Goal: Information Seeking & Learning: Learn about a topic

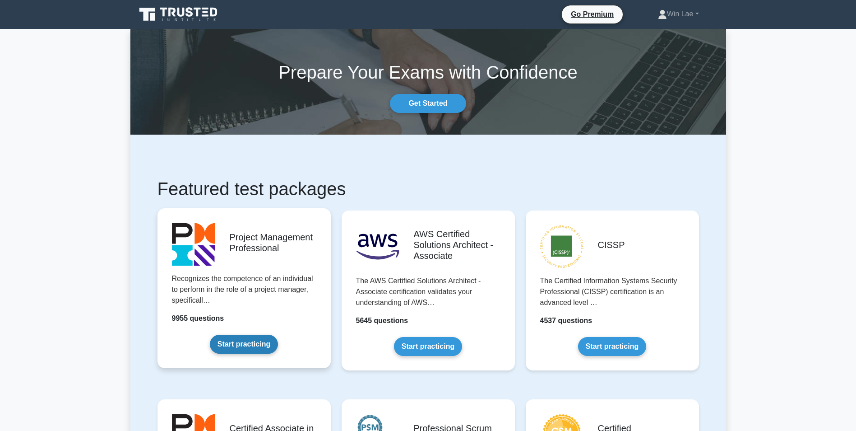
click at [224, 342] on link "Start practicing" at bounding box center [244, 344] width 68 height 19
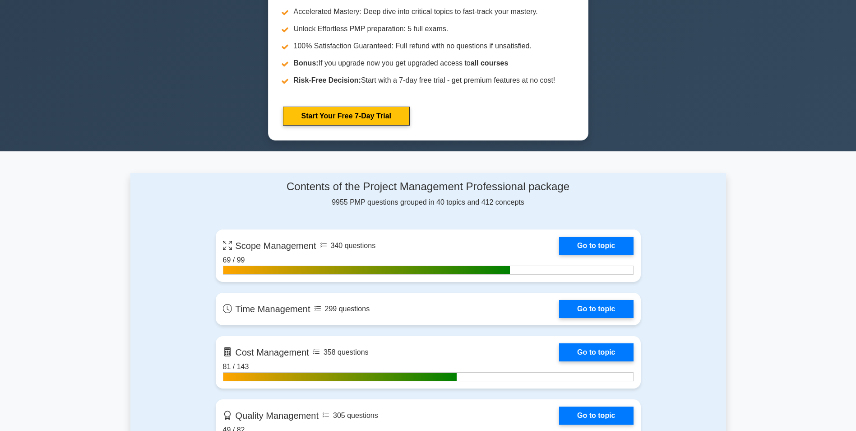
scroll to position [542, 0]
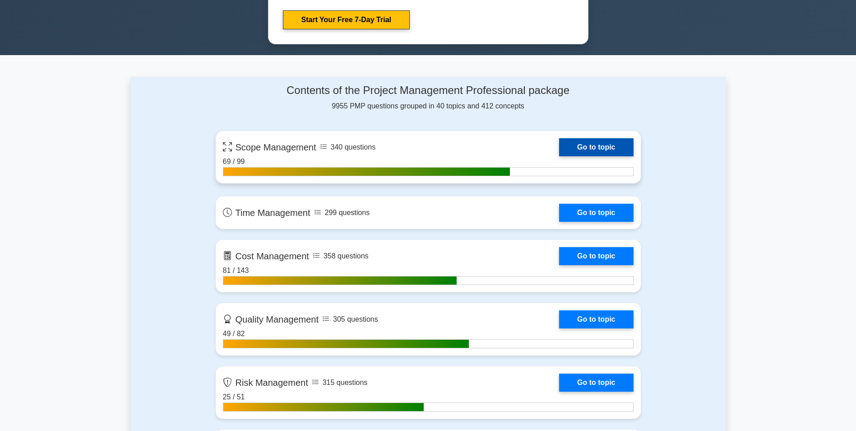
click at [596, 149] on link "Go to topic" at bounding box center [596, 147] width 74 height 18
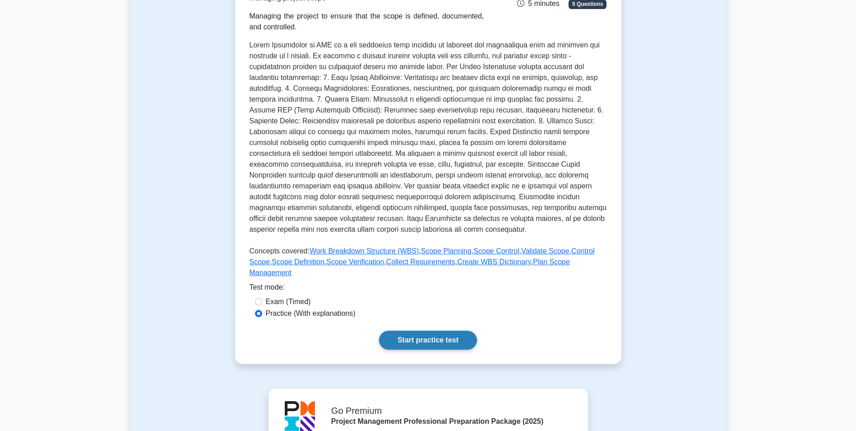
scroll to position [135, 0]
click at [413, 330] on link "Start practice test" at bounding box center [428, 339] width 98 height 19
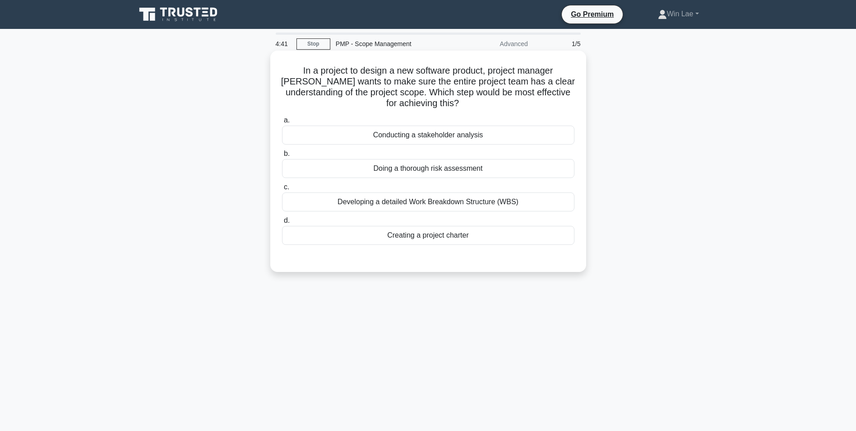
drag, startPoint x: 432, startPoint y: 205, endPoint x: 422, endPoint y: 212, distance: 12.0
click at [432, 205] on div "Developing a detailed Work Breakdown Structure (WBS)" at bounding box center [428, 201] width 293 height 19
click at [282, 190] on input "c. Developing a detailed Work Breakdown Structure (WBS)" at bounding box center [282, 187] width 0 height 6
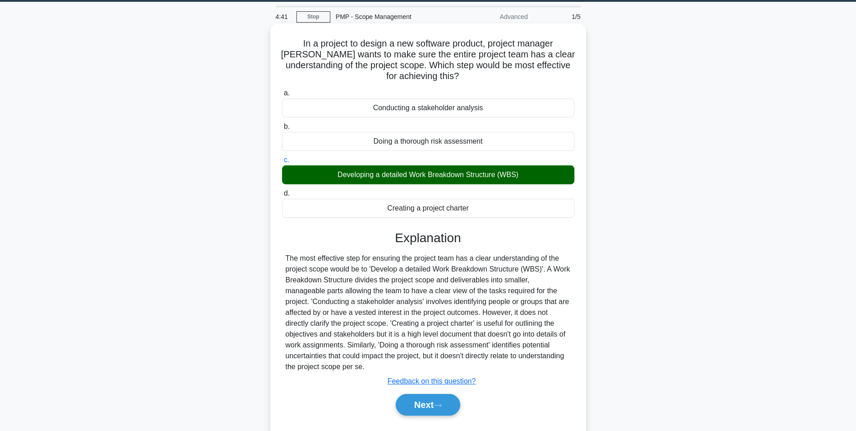
scroll to position [57, 0]
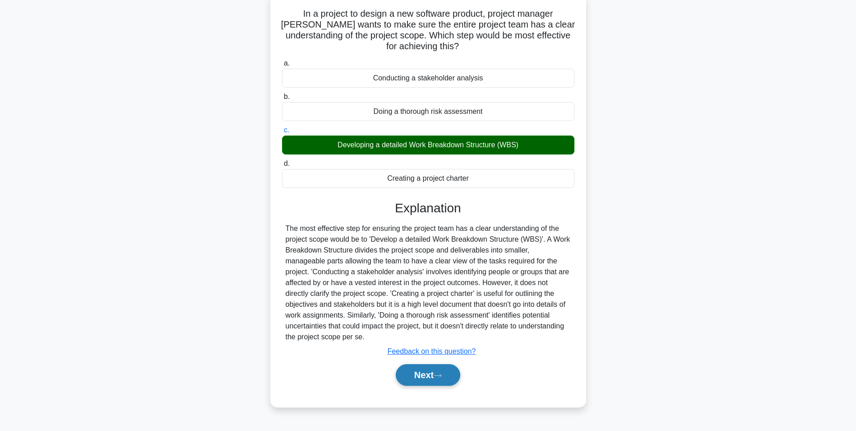
drag, startPoint x: 411, startPoint y: 363, endPoint x: 415, endPoint y: 375, distance: 12.0
click at [412, 365] on div "Next" at bounding box center [428, 374] width 293 height 29
click at [416, 377] on button "Next" at bounding box center [428, 375] width 65 height 22
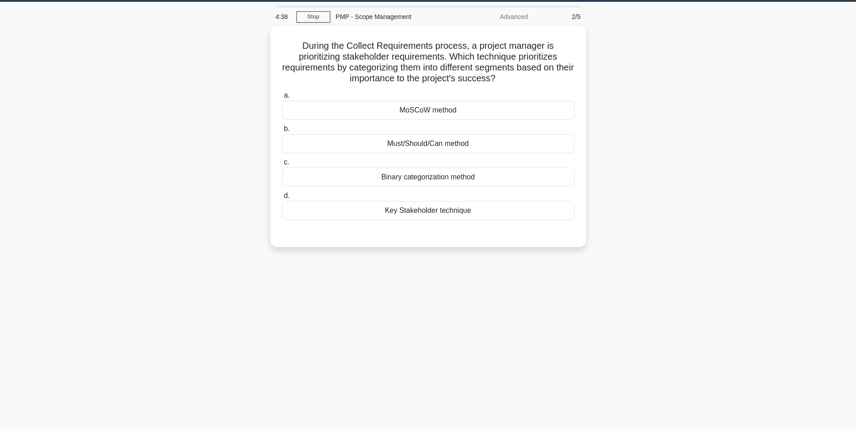
scroll to position [0, 0]
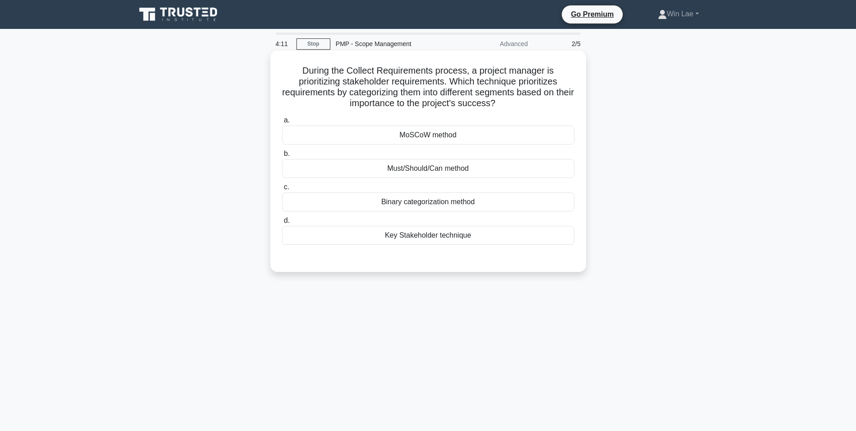
click at [438, 133] on div "MoSCoW method" at bounding box center [428, 135] width 293 height 19
click at [282, 123] on input "a. MoSCoW method" at bounding box center [282, 120] width 0 height 6
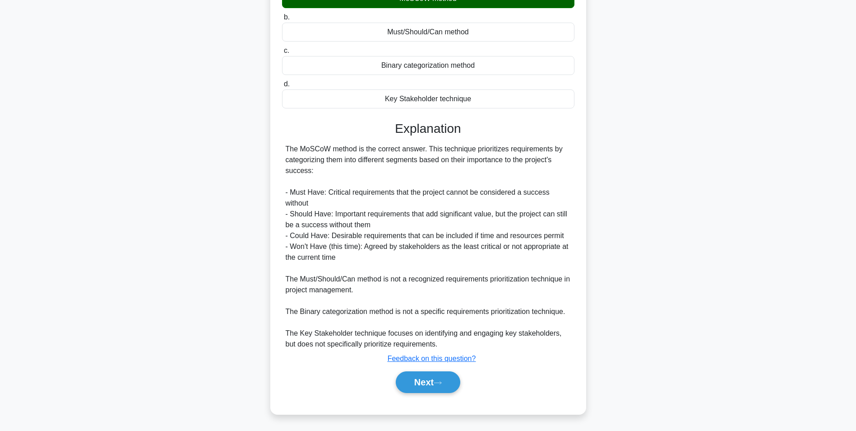
scroll to position [137, 0]
drag, startPoint x: 421, startPoint y: 378, endPoint x: 310, endPoint y: 311, distance: 129.6
click at [421, 378] on button "Next" at bounding box center [428, 382] width 65 height 22
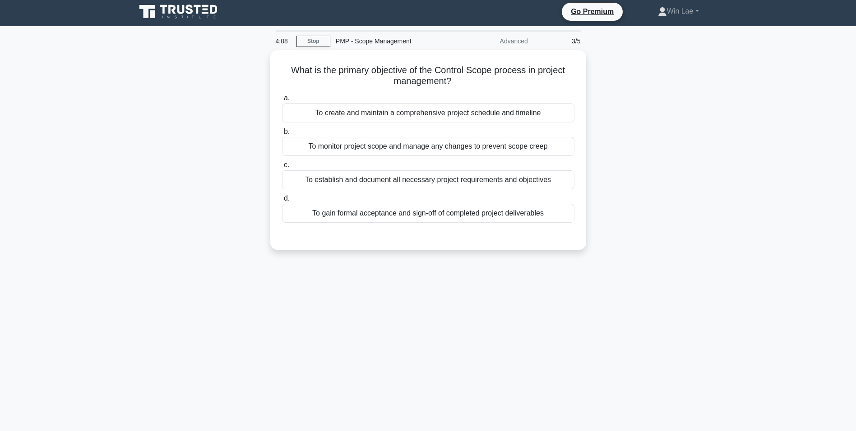
scroll to position [0, 0]
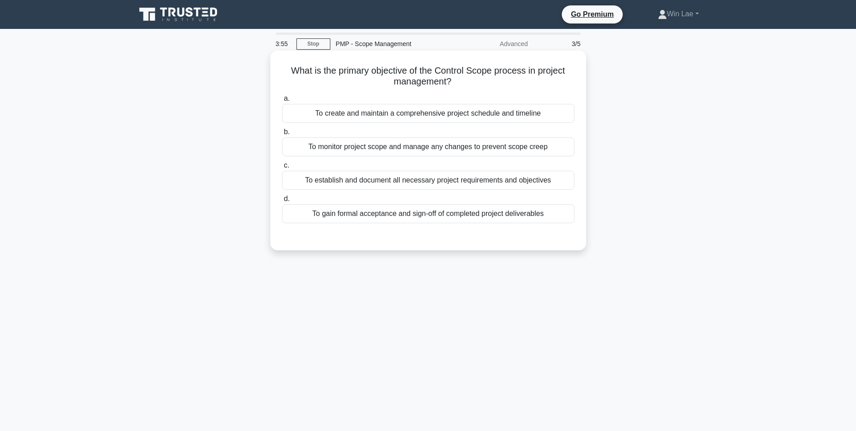
click at [389, 147] on div "To monitor project scope and manage any changes to prevent scope creep" at bounding box center [428, 146] width 293 height 19
click at [282, 135] on input "b. To monitor project scope and manage any changes to prevent scope creep" at bounding box center [282, 132] width 0 height 6
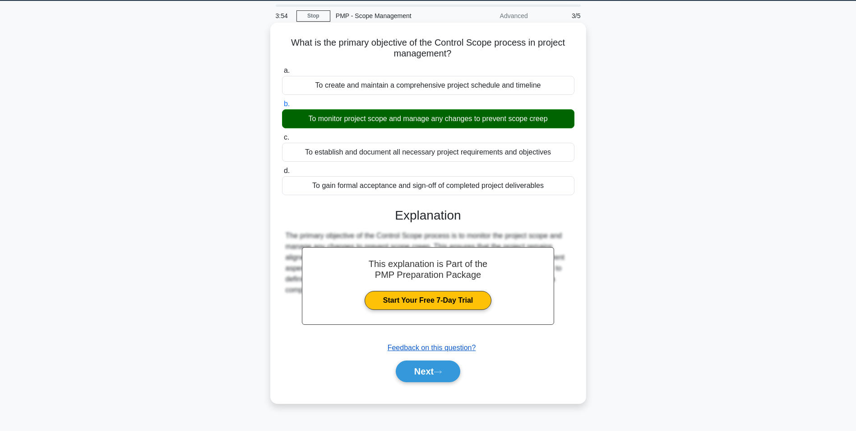
scroll to position [57, 0]
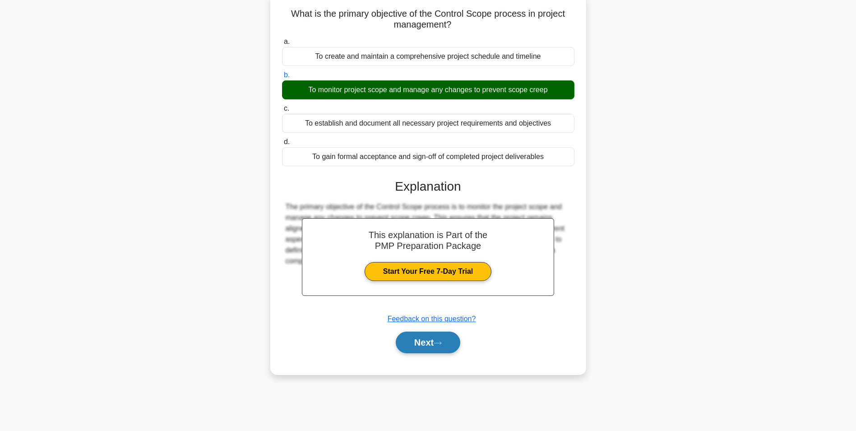
click at [428, 344] on button "Next" at bounding box center [428, 342] width 65 height 22
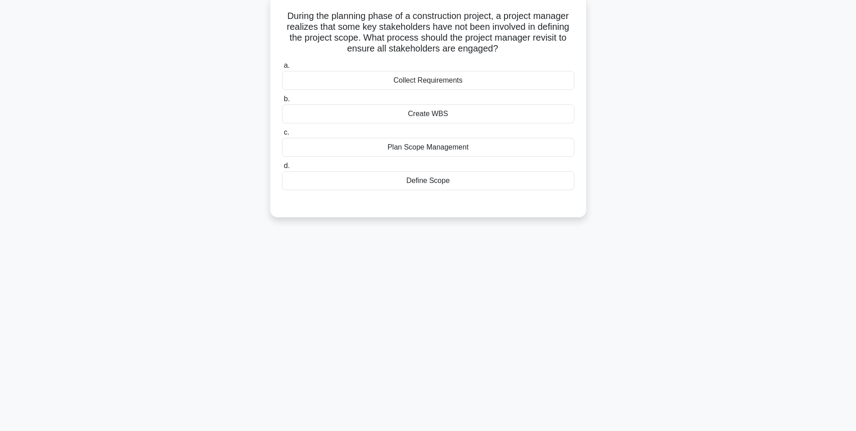
scroll to position [0, 0]
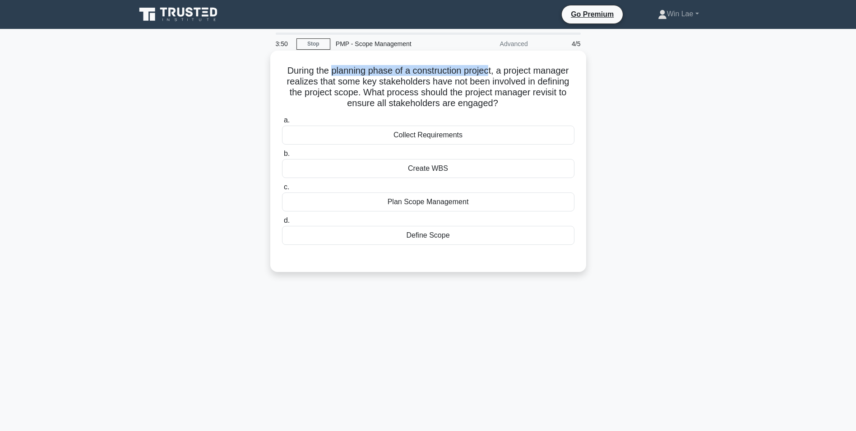
drag, startPoint x: 330, startPoint y: 71, endPoint x: 492, endPoint y: 73, distance: 162.5
click at [492, 73] on h5 "During the planning phase of a construction project, a project manager realizes…" at bounding box center [428, 87] width 294 height 44
drag, startPoint x: 345, startPoint y: 106, endPoint x: 540, endPoint y: 108, distance: 195.5
click at [540, 108] on h5 "During the planning phase of a construction project, a project manager realizes…" at bounding box center [428, 87] width 294 height 44
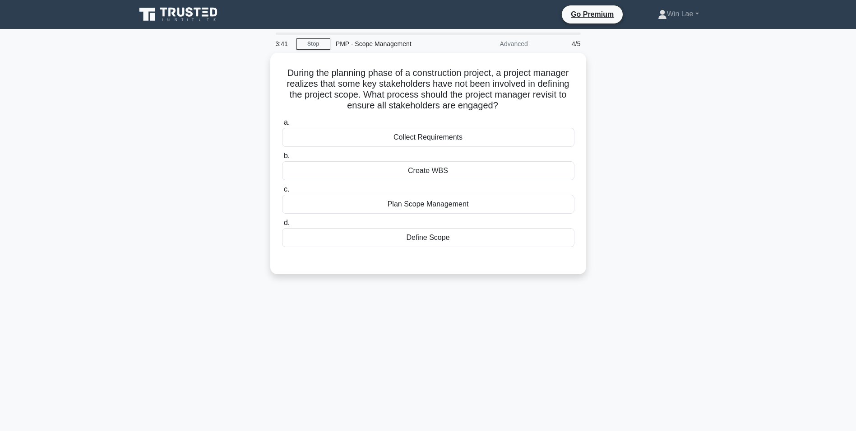
click at [183, 196] on div "During the planning phase of a construction project, a project manager realizes…" at bounding box center [428, 169] width 596 height 232
click at [395, 205] on div "Plan Scope Management" at bounding box center [428, 201] width 293 height 19
click at [282, 190] on input "c. Plan Scope Management" at bounding box center [282, 187] width 0 height 6
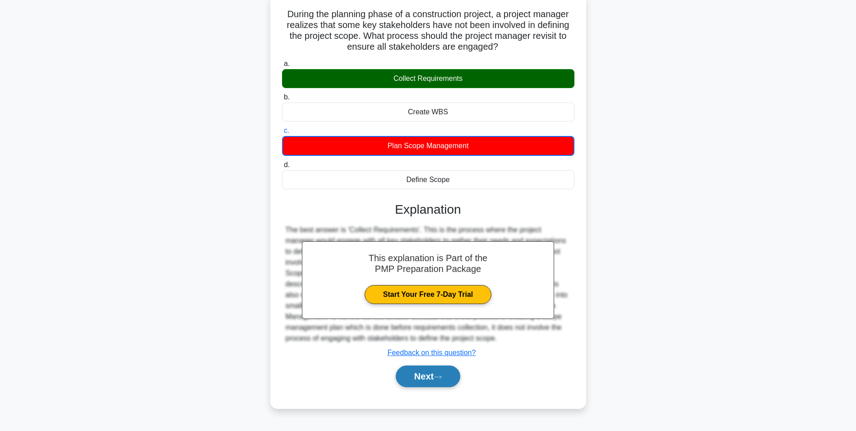
scroll to position [57, 0]
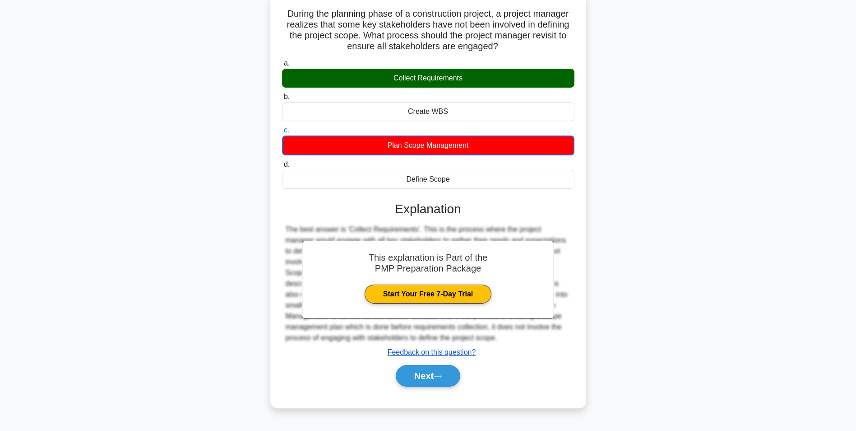
drag, startPoint x: 430, startPoint y: 372, endPoint x: 407, endPoint y: 355, distance: 28.6
click at [430, 372] on button "Next" at bounding box center [428, 376] width 65 height 22
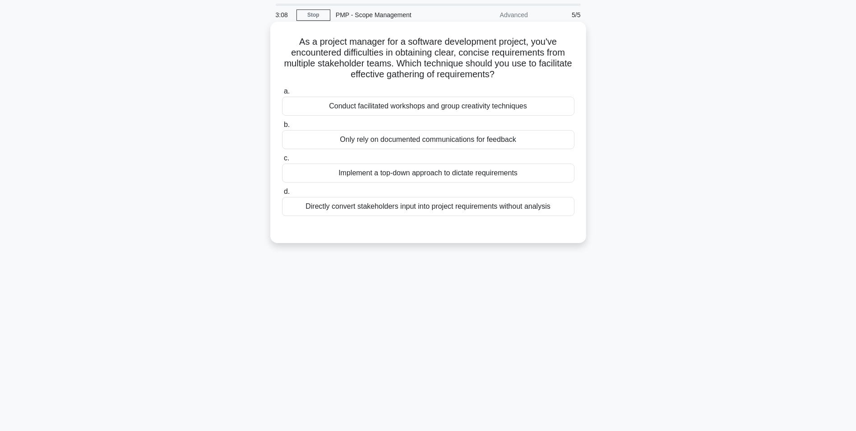
scroll to position [0, 0]
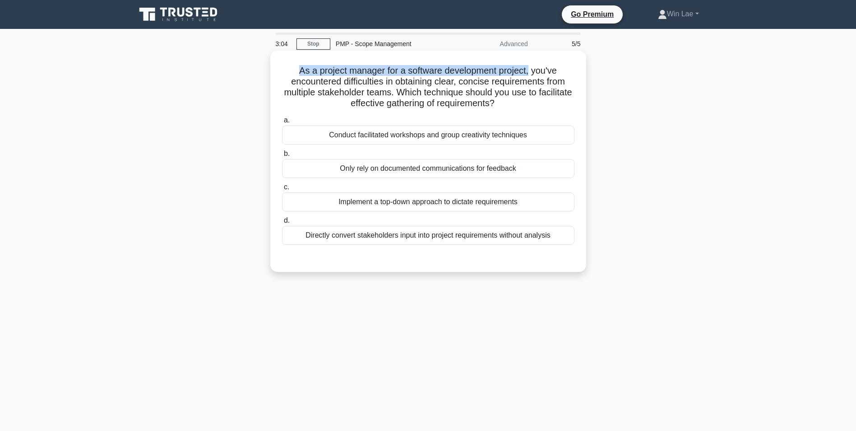
drag, startPoint x: 297, startPoint y: 72, endPoint x: 532, endPoint y: 71, distance: 235.2
click at [532, 71] on h5 "As a project manager for a software development project, you've encountered dif…" at bounding box center [428, 87] width 294 height 44
drag, startPoint x: 532, startPoint y: 71, endPoint x: 563, endPoint y: 83, distance: 32.4
click at [563, 83] on h5 "As a project manager for a software development project, you've encountered dif…" at bounding box center [428, 87] width 294 height 44
click at [394, 98] on h5 "As a project manager for a software development project, you've encountered dif…" at bounding box center [428, 87] width 294 height 44
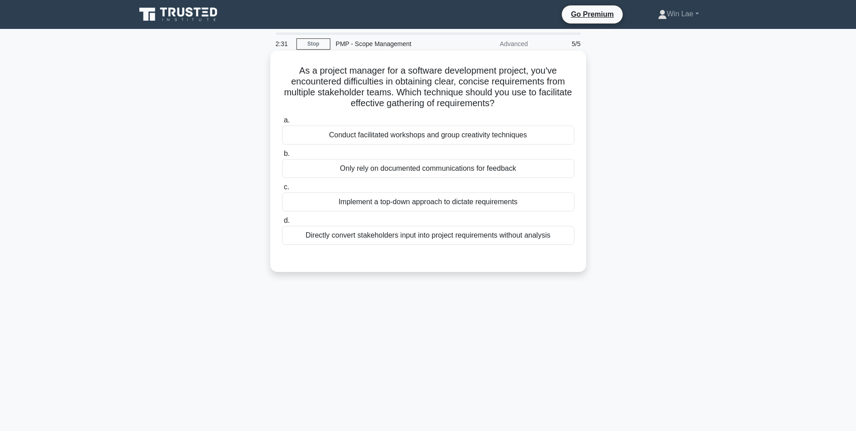
click at [353, 201] on div "Implement a top-down approach to dictate requirements" at bounding box center [428, 201] width 293 height 19
click at [282, 190] on input "c. Implement a top-down approach to dictate requirements" at bounding box center [282, 187] width 0 height 6
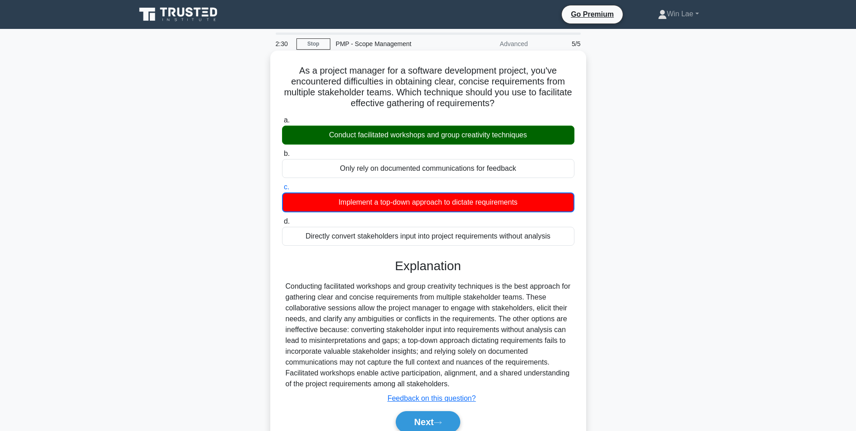
scroll to position [57, 0]
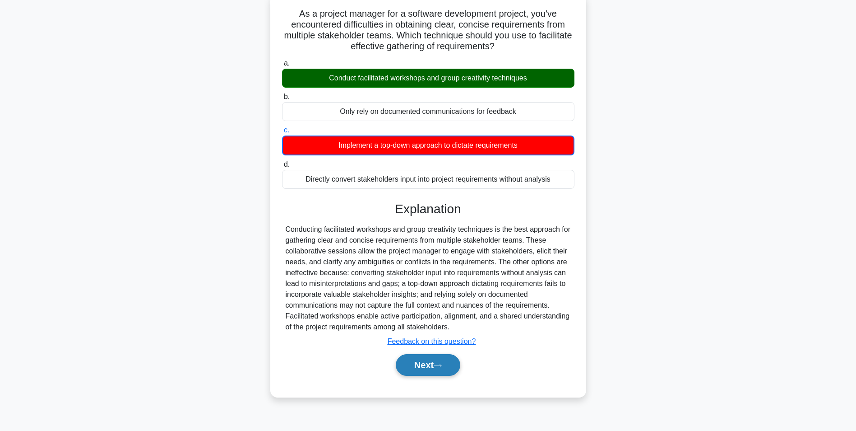
click at [433, 358] on button "Next" at bounding box center [428, 365] width 65 height 22
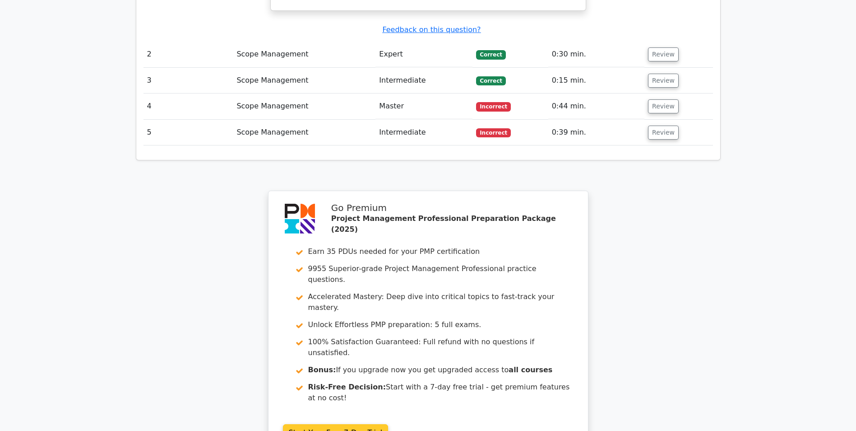
scroll to position [1248, 0]
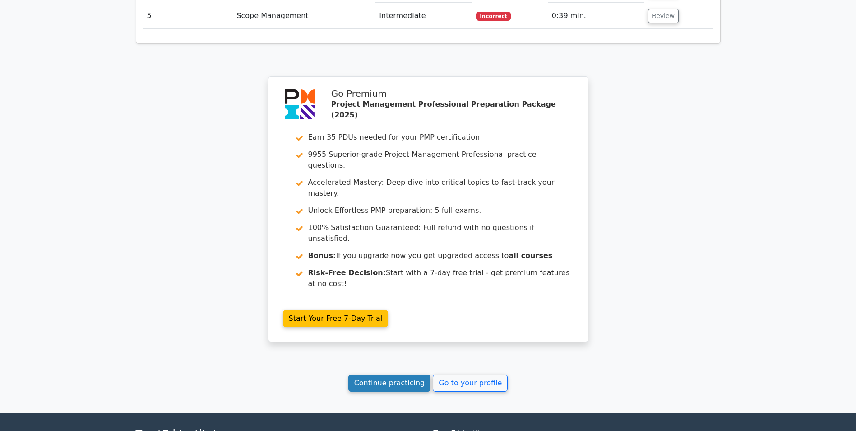
click at [384, 374] on link "Continue practicing" at bounding box center [390, 382] width 83 height 17
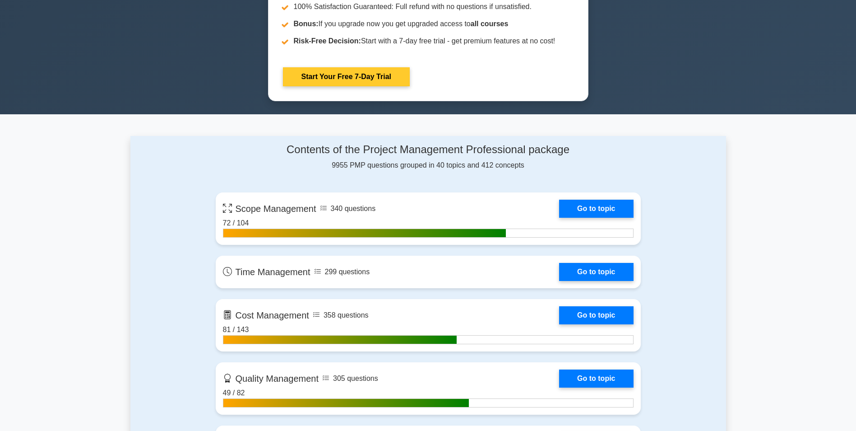
scroll to position [587, 0]
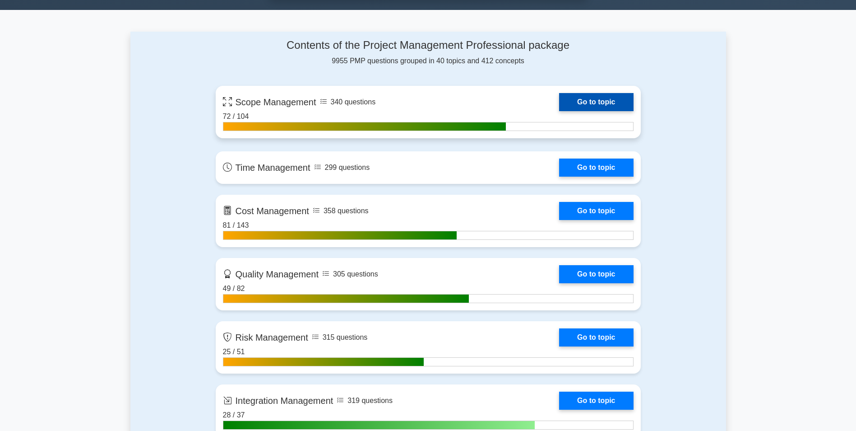
click at [576, 100] on link "Go to topic" at bounding box center [596, 102] width 74 height 18
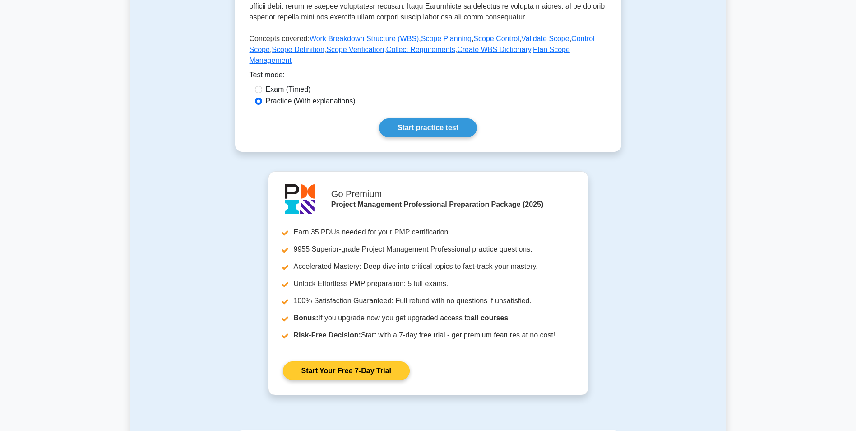
scroll to position [406, 0]
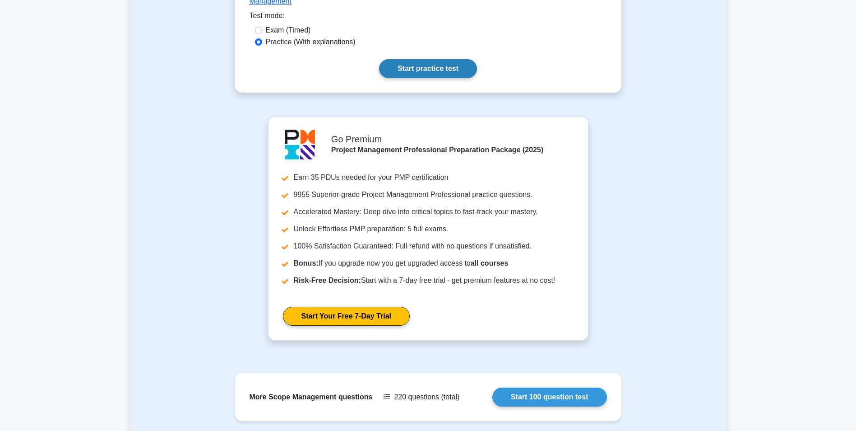
click at [425, 59] on link "Start practice test" at bounding box center [428, 68] width 98 height 19
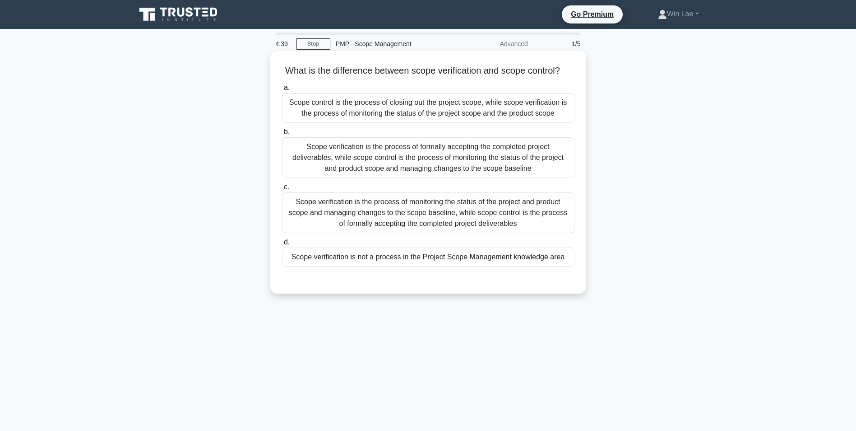
click at [427, 164] on div "Scope verification is the process of formally accepting the completed project d…" at bounding box center [428, 157] width 293 height 41
click at [282, 135] on input "b. Scope verification is the process of formally accepting the completed projec…" at bounding box center [282, 132] width 0 height 6
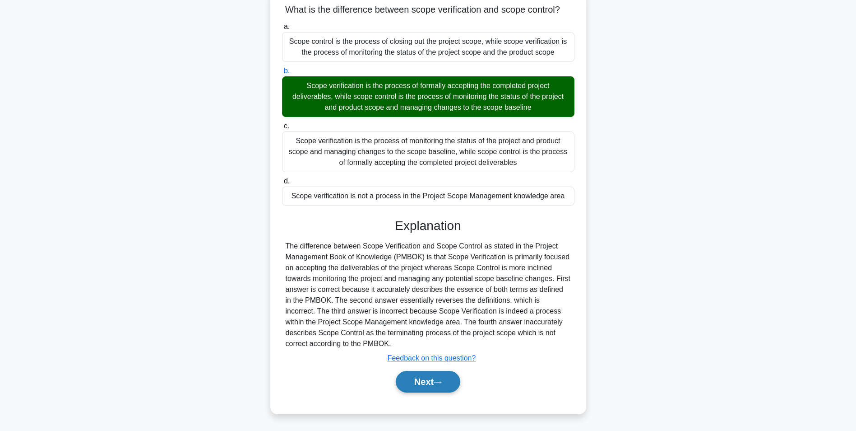
click at [437, 386] on button "Next" at bounding box center [428, 382] width 65 height 22
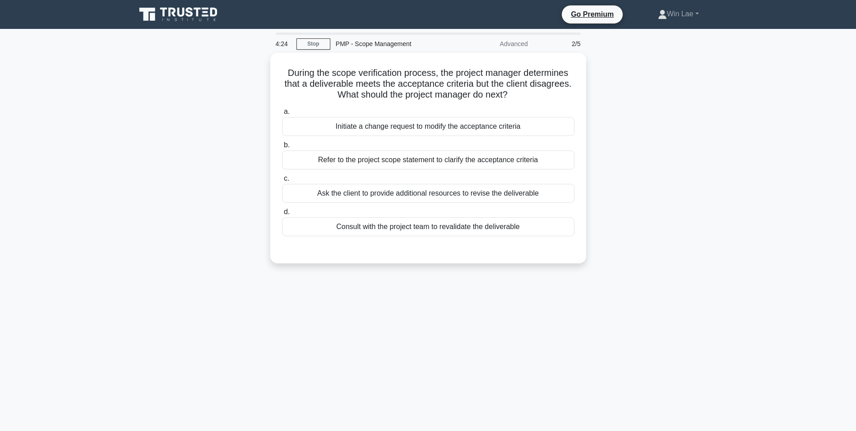
click at [217, 255] on div "During the scope verification process, the project manager determines that a de…" at bounding box center [428, 163] width 596 height 221
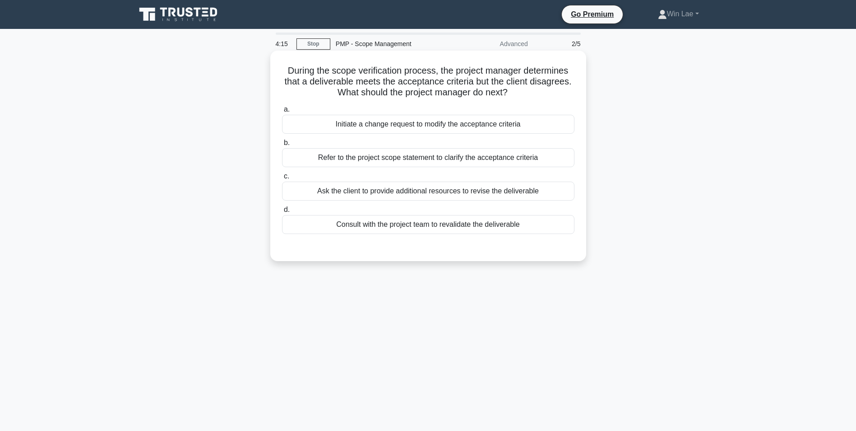
click at [424, 154] on div "Refer to the project scope statement to clarify the acceptance criteria" at bounding box center [428, 157] width 293 height 19
click at [282, 146] on input "b. Refer to the project scope statement to clarify the acceptance criteria" at bounding box center [282, 143] width 0 height 6
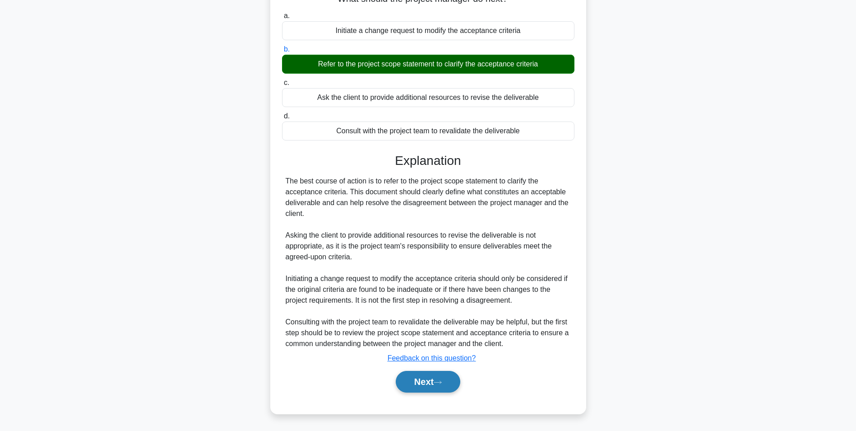
click at [410, 382] on button "Next" at bounding box center [428, 382] width 65 height 22
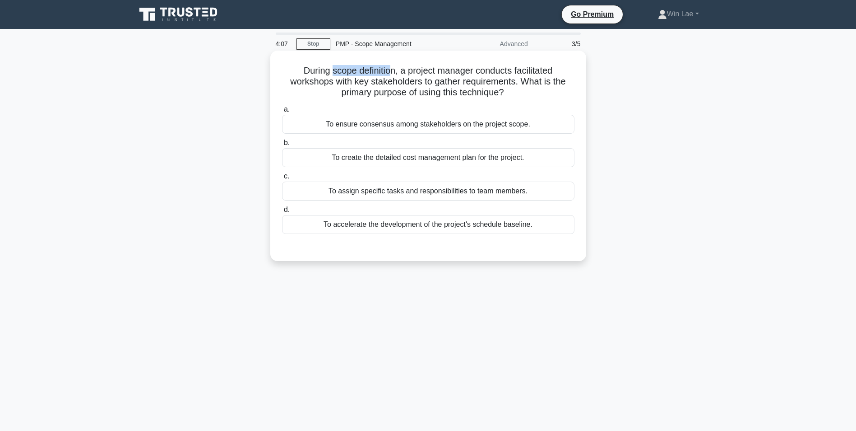
drag, startPoint x: 329, startPoint y: 72, endPoint x: 391, endPoint y: 73, distance: 61.8
click at [391, 73] on h5 "During scope definition, a project manager conducts facilitated workshops with …" at bounding box center [428, 81] width 294 height 33
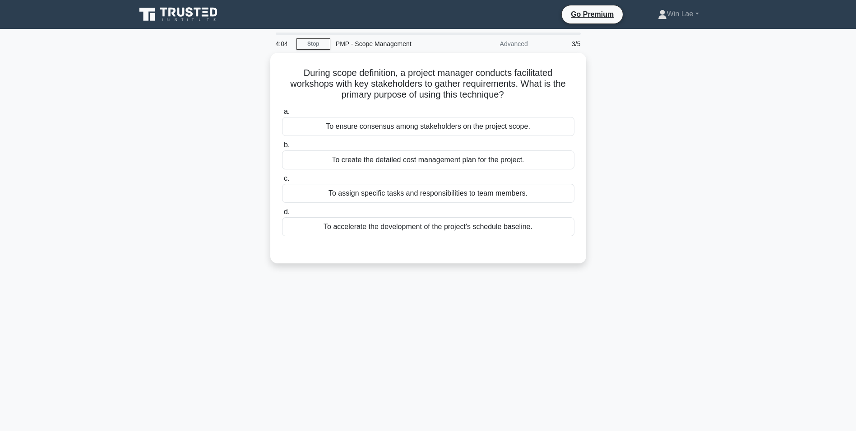
click at [136, 121] on div "During scope definition, a project manager conducts facilitated workshops with …" at bounding box center [428, 163] width 596 height 221
click at [378, 293] on div "3:53 Stop PMP - Scope Management Advanced 3/5 During scope definition, a projec…" at bounding box center [428, 258] width 596 height 451
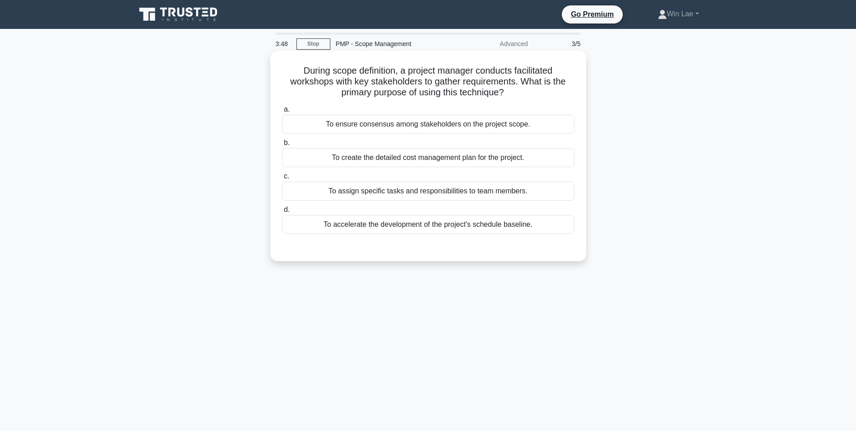
click at [389, 123] on div "To ensure consensus among stakeholders on the project scope." at bounding box center [428, 124] width 293 height 19
click at [282, 112] on input "a. To ensure consensus among stakeholders on the project scope." at bounding box center [282, 110] width 0 height 6
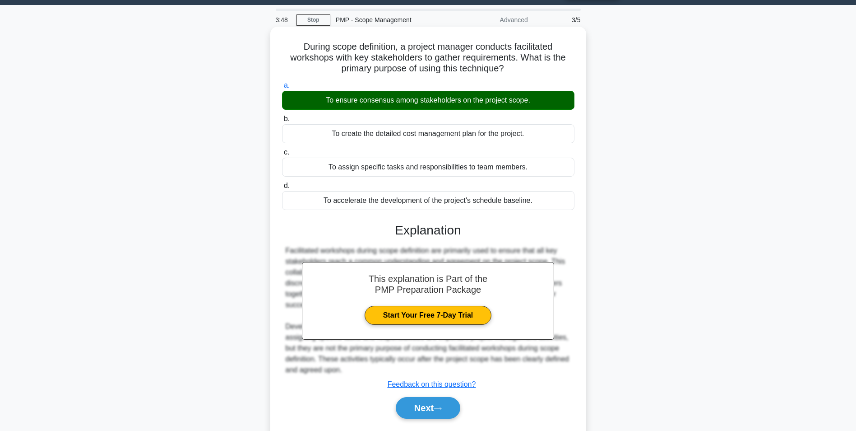
scroll to position [57, 0]
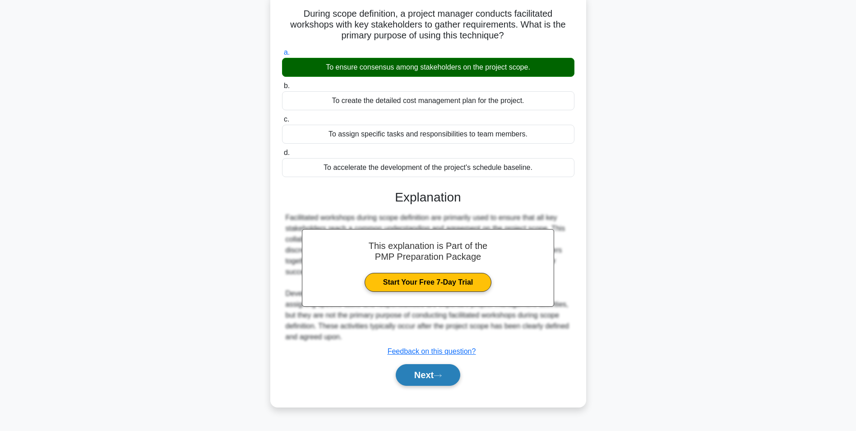
click at [403, 372] on button "Next" at bounding box center [428, 375] width 65 height 22
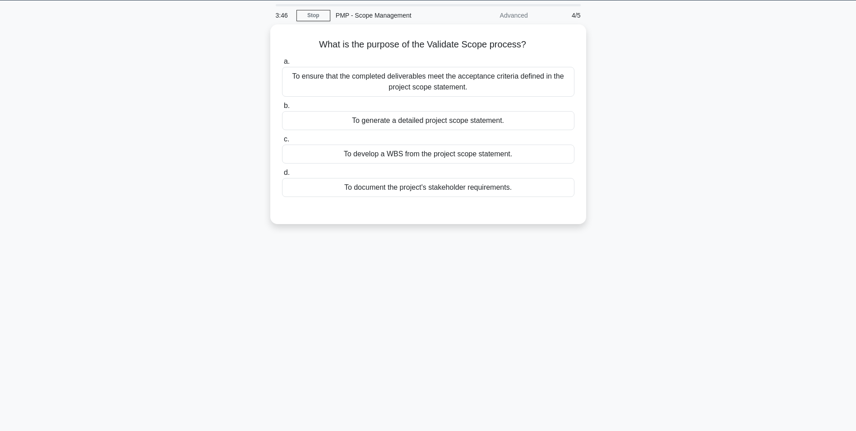
scroll to position [0, 0]
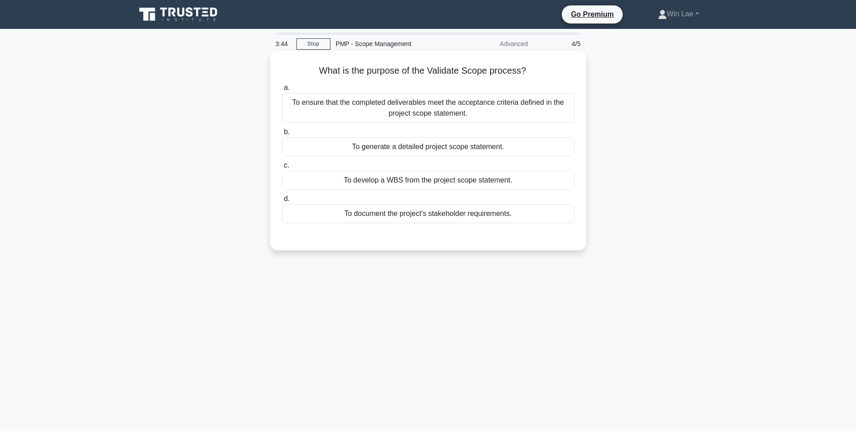
drag, startPoint x: 319, startPoint y: 70, endPoint x: 532, endPoint y: 70, distance: 213.1
click at [532, 70] on h5 "What is the purpose of the Validate Scope process? .spinner_0XTQ{transform-orig…" at bounding box center [428, 71] width 294 height 12
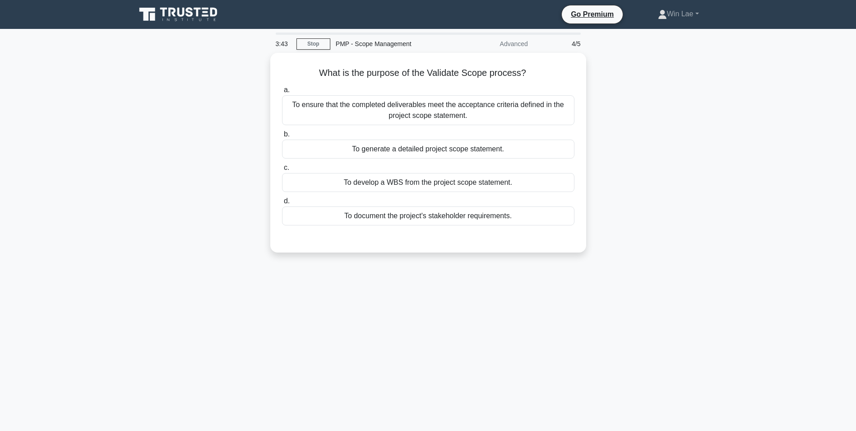
click at [153, 103] on div "What is the purpose of the Validate Scope process? .spinner_0XTQ{transform-orig…" at bounding box center [428, 158] width 596 height 210
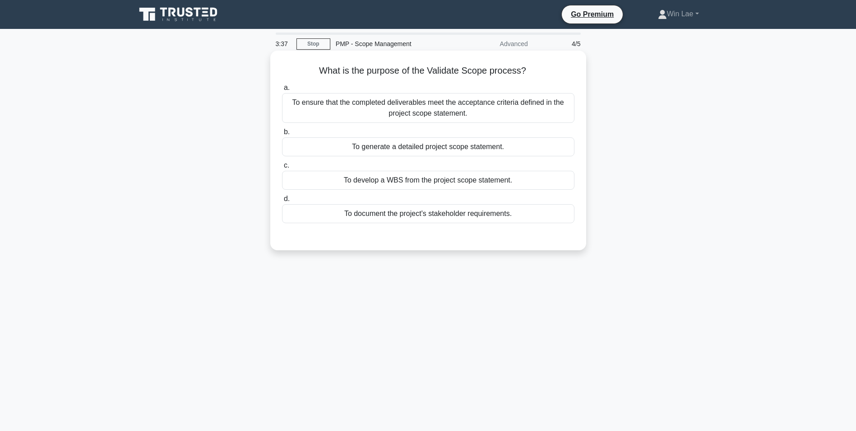
click at [389, 95] on div "To ensure that the completed deliverables meet the acceptance criteria defined …" at bounding box center [428, 108] width 293 height 30
click at [282, 91] on input "a. To ensure that the completed deliverables meet the acceptance criteria defin…" at bounding box center [282, 88] width 0 height 6
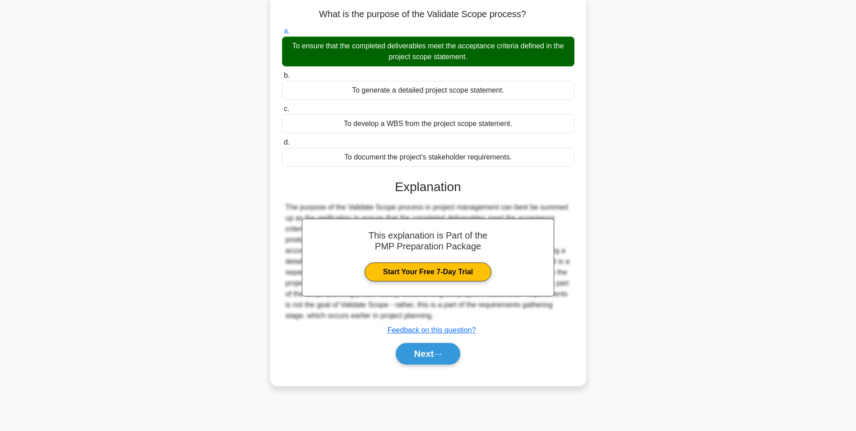
scroll to position [57, 0]
click at [415, 359] on button "Next" at bounding box center [428, 353] width 65 height 22
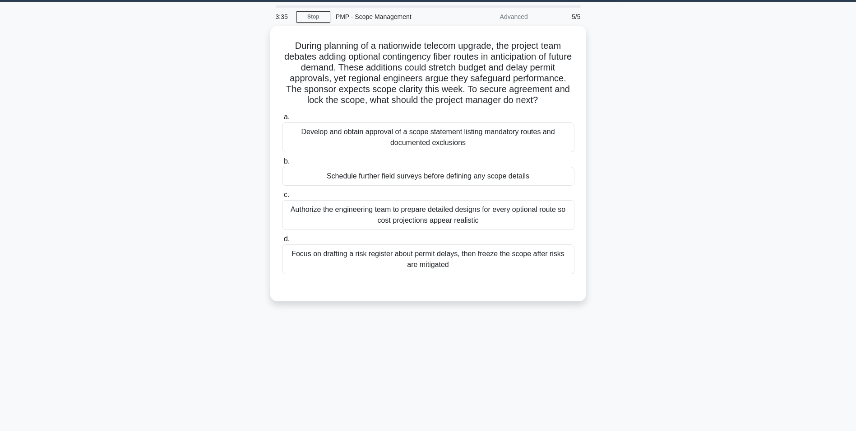
scroll to position [0, 0]
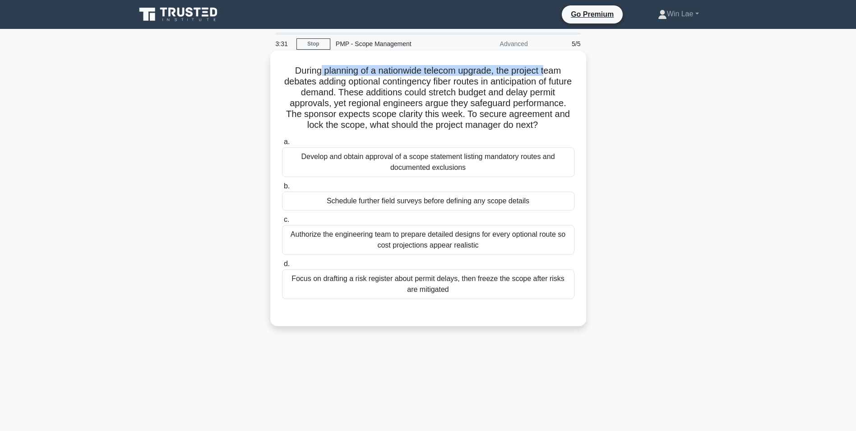
drag, startPoint x: 319, startPoint y: 70, endPoint x: 549, endPoint y: 73, distance: 229.8
click at [549, 73] on h5 "During planning of a nationwide telecom upgrade, the project team debates addin…" at bounding box center [428, 98] width 294 height 66
drag, startPoint x: 292, startPoint y: 82, endPoint x: 529, endPoint y: 85, distance: 237.0
click at [529, 85] on h5 "During planning of a nationwide telecom upgrade, the project team debates addin…" at bounding box center [428, 98] width 294 height 66
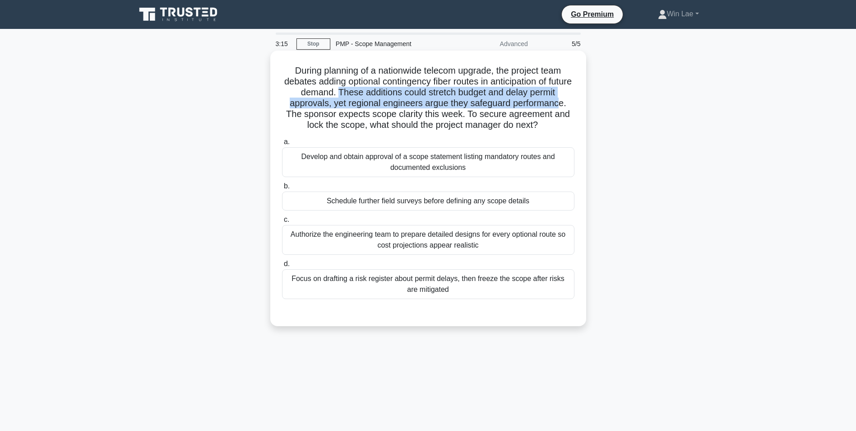
drag, startPoint x: 351, startPoint y: 96, endPoint x: 563, endPoint y: 105, distance: 211.9
click at [563, 105] on h5 "During planning of a nationwide telecom upgrade, the project team debates addin…" at bounding box center [428, 98] width 294 height 66
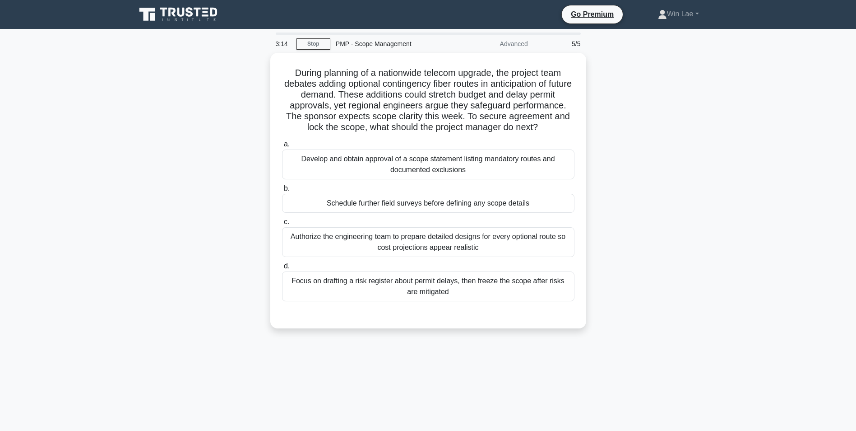
click at [169, 120] on div "During planning of a nationwide telecom upgrade, the project team debates addin…" at bounding box center [428, 196] width 596 height 286
click at [147, 188] on div "During planning of a nationwide telecom upgrade, the project team debates addin…" at bounding box center [428, 196] width 596 height 286
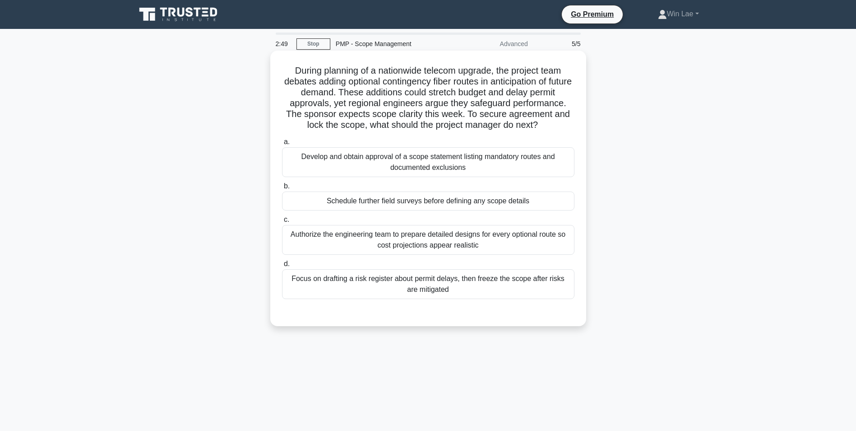
click at [432, 288] on div "Focus on drafting a risk register about permit delays, then freeze the scope af…" at bounding box center [428, 284] width 293 height 30
click at [282, 267] on input "d. Focus on drafting a risk register about permit delays, then freeze the scope…" at bounding box center [282, 264] width 0 height 6
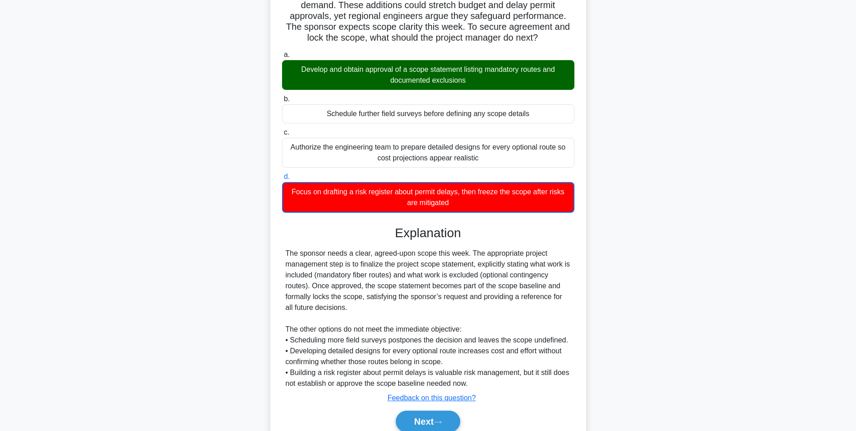
scroll to position [90, 0]
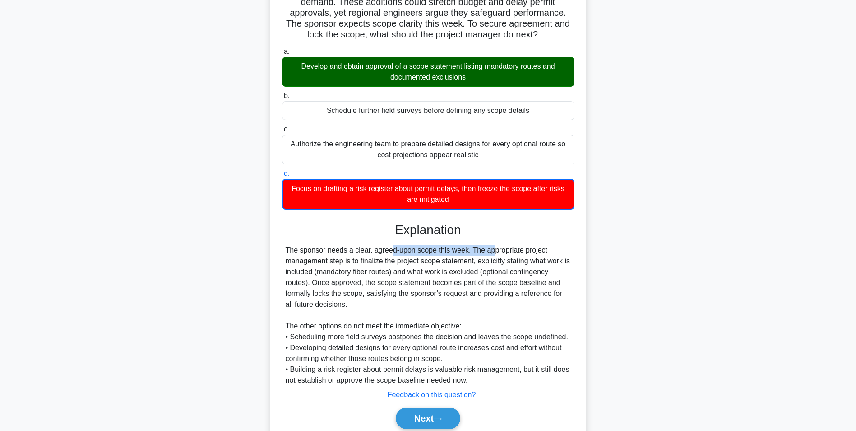
drag, startPoint x: 338, startPoint y: 253, endPoint x: 436, endPoint y: 252, distance: 97.5
click at [436, 252] on div "The sponsor needs a clear, agreed-upon scope this week. The appropriate project…" at bounding box center [428, 315] width 285 height 141
click at [429, 413] on button "Next" at bounding box center [428, 418] width 65 height 22
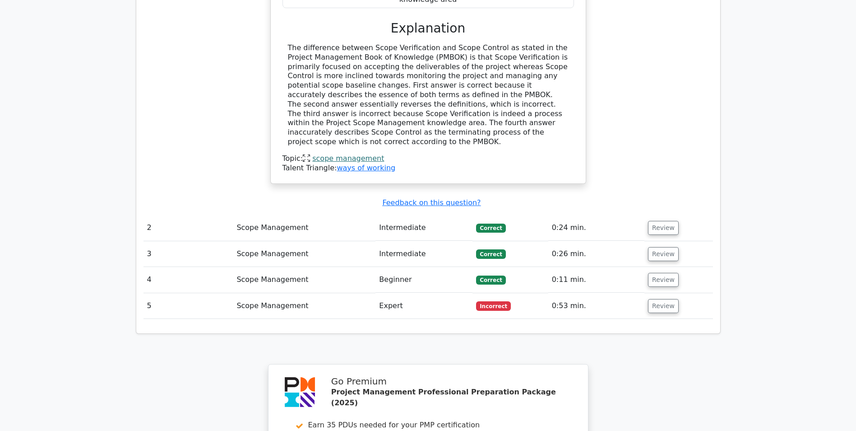
scroll to position [1129, 0]
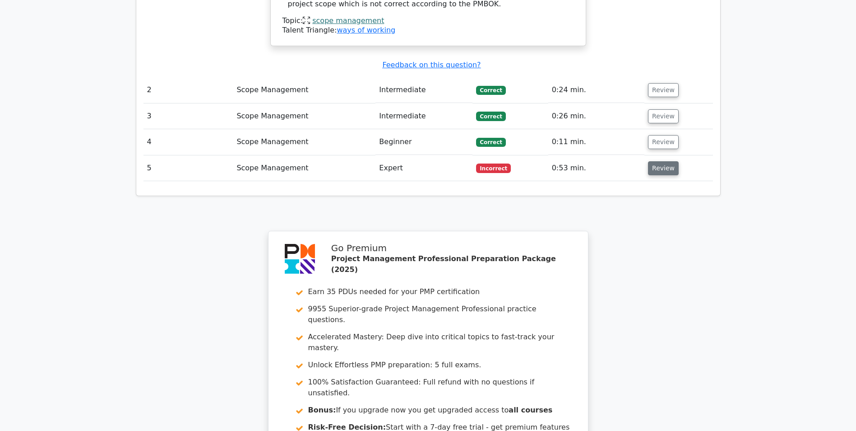
click at [666, 161] on button "Review" at bounding box center [663, 168] width 31 height 14
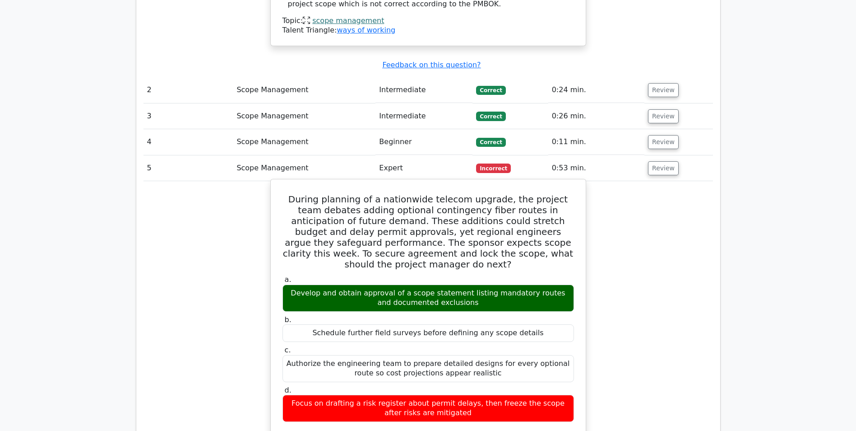
click at [498, 194] on h5 "During planning of a nationwide telecom upgrade, the project team debates addin…" at bounding box center [428, 232] width 293 height 76
drag, startPoint x: 354, startPoint y: 130, endPoint x: 560, endPoint y: 131, distance: 206.3
click at [560, 194] on h5 "During planning of a nationwide telecom upgrade, the project team debates addin…" at bounding box center [428, 232] width 293 height 76
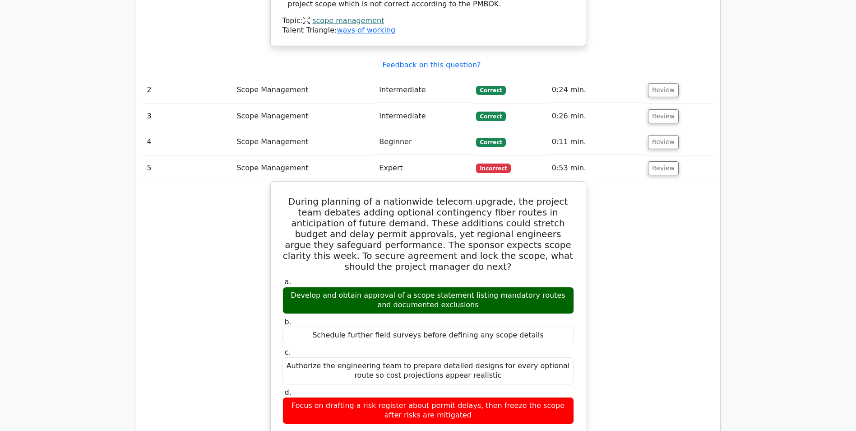
click at [203, 197] on div "During planning of a nationwide telecom upgrade, the project team debates addin…" at bounding box center [429, 414] width 570 height 467
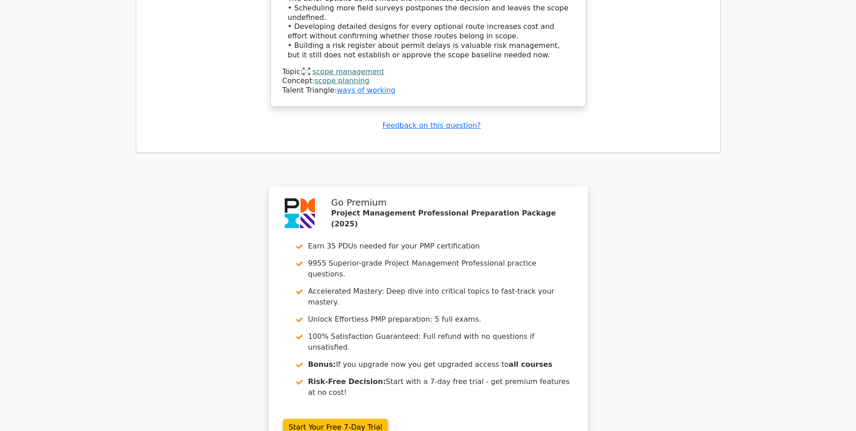
scroll to position [1711, 0]
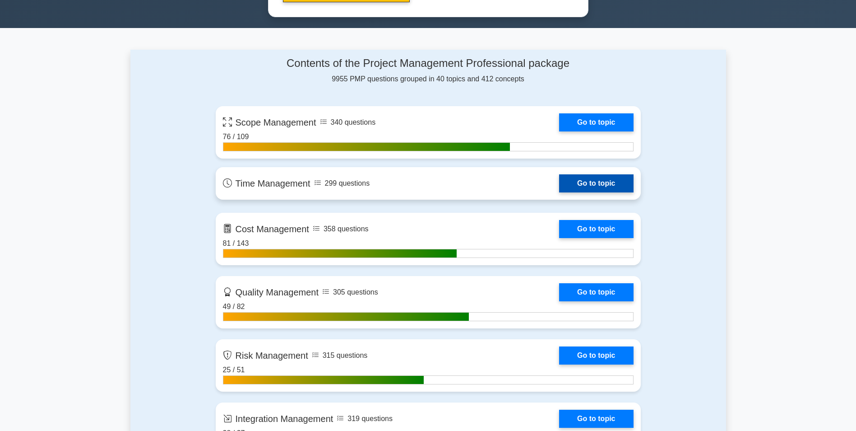
scroll to position [587, 0]
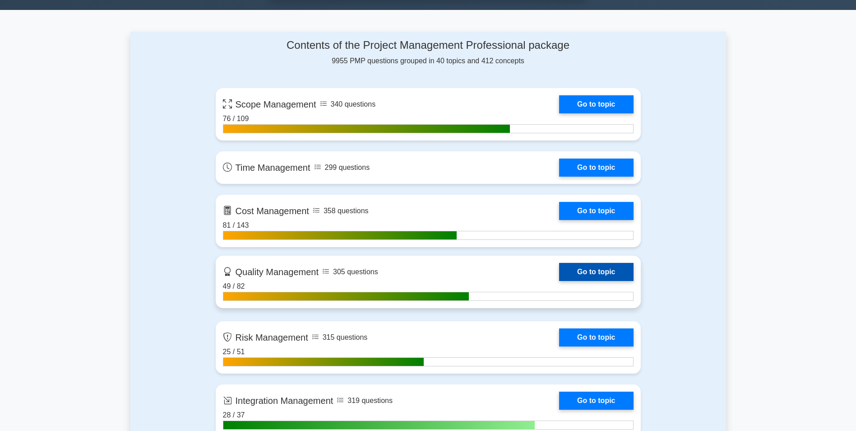
click at [618, 265] on link "Go to topic" at bounding box center [596, 272] width 74 height 18
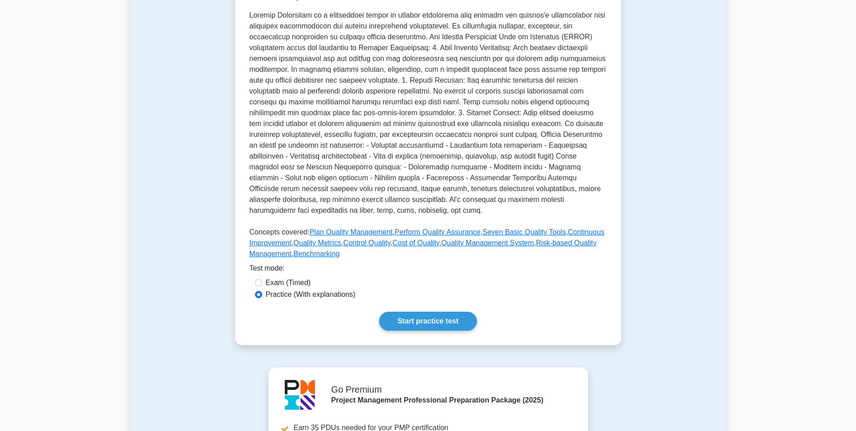
scroll to position [226, 0]
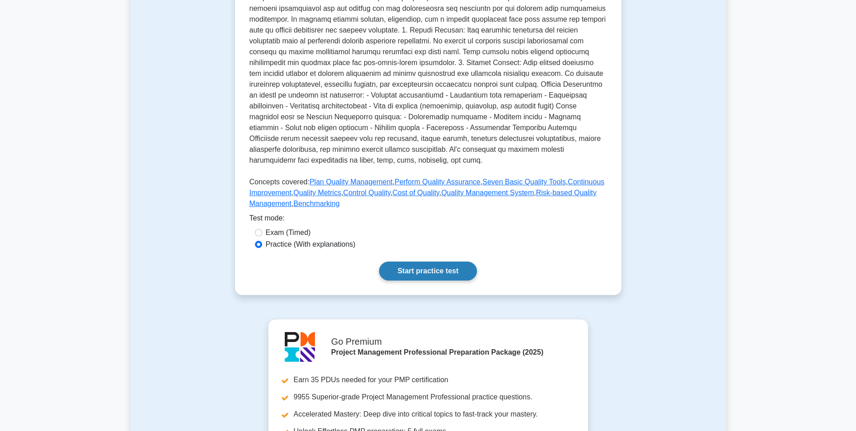
click at [401, 271] on link "Start practice test" at bounding box center [428, 270] width 98 height 19
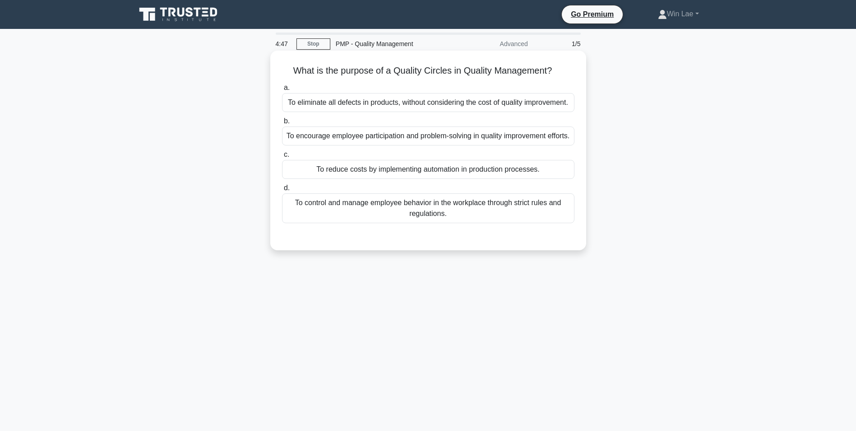
click at [372, 101] on div "To eliminate all defects in products, without considering the cost of quality i…" at bounding box center [428, 102] width 293 height 19
click at [282, 91] on input "a. To eliminate all defects in products, without considering the cost of qualit…" at bounding box center [282, 88] width 0 height 6
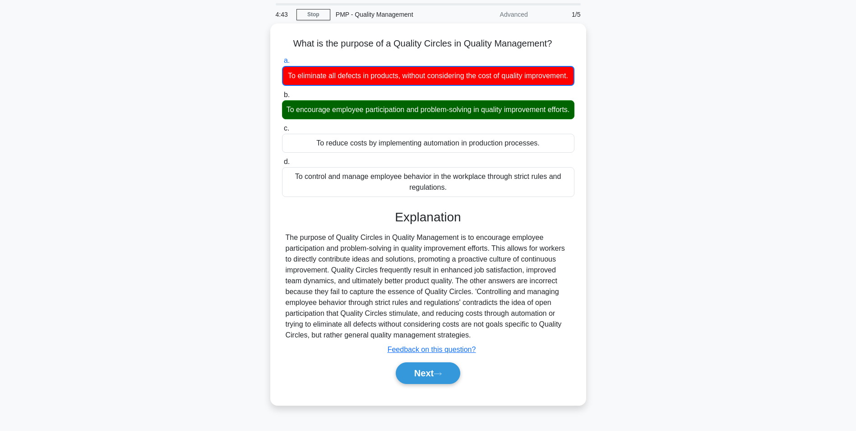
scroll to position [45, 0]
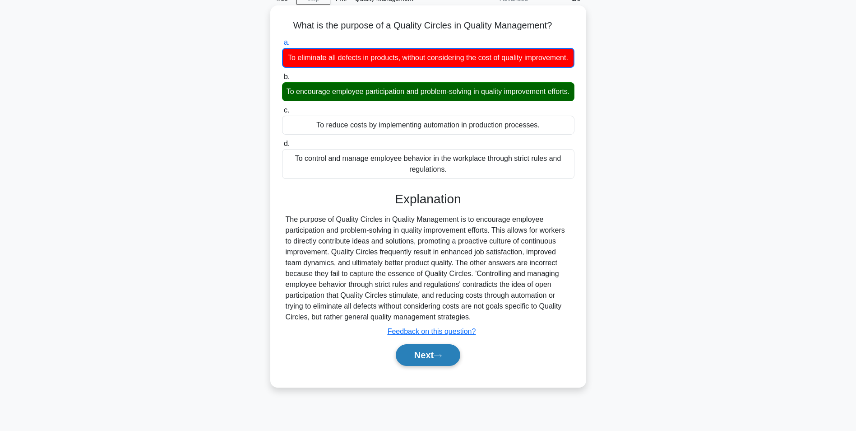
click at [428, 366] on button "Next" at bounding box center [428, 355] width 65 height 22
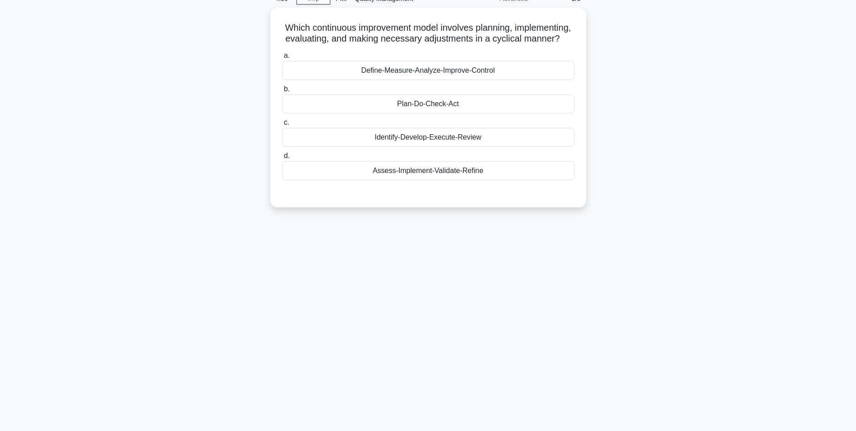
scroll to position [0, 0]
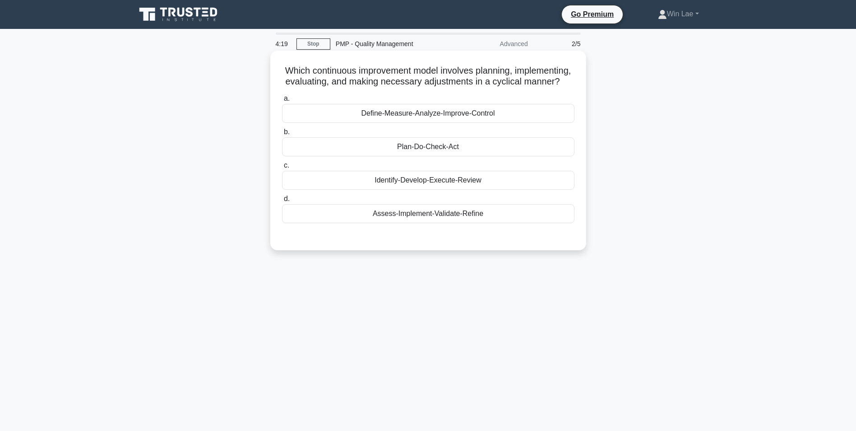
click at [442, 155] on div "Plan-Do-Check-Act" at bounding box center [428, 146] width 293 height 19
click at [282, 135] on input "b. Plan-Do-Check-Act" at bounding box center [282, 132] width 0 height 6
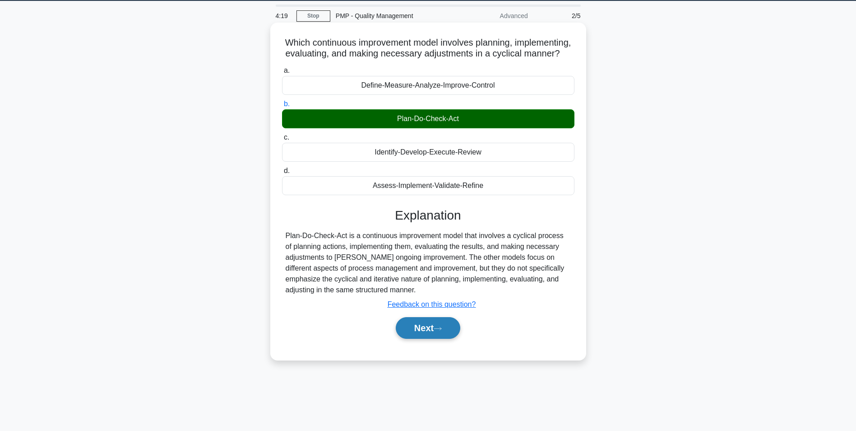
scroll to position [57, 0]
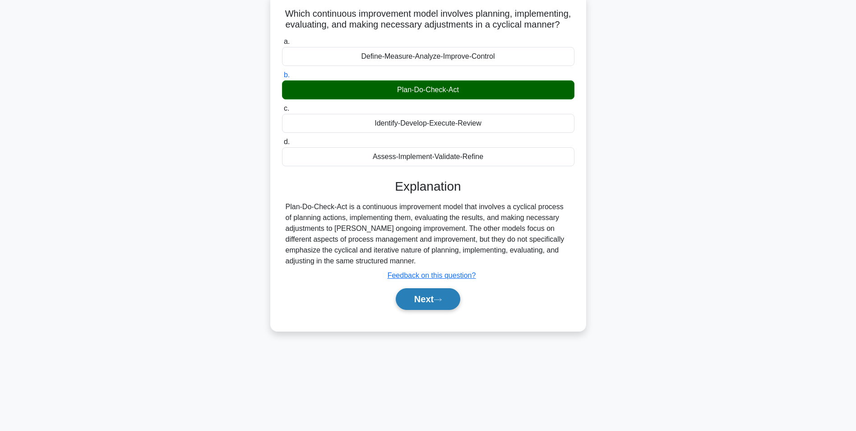
click at [422, 303] on button "Next" at bounding box center [428, 299] width 65 height 22
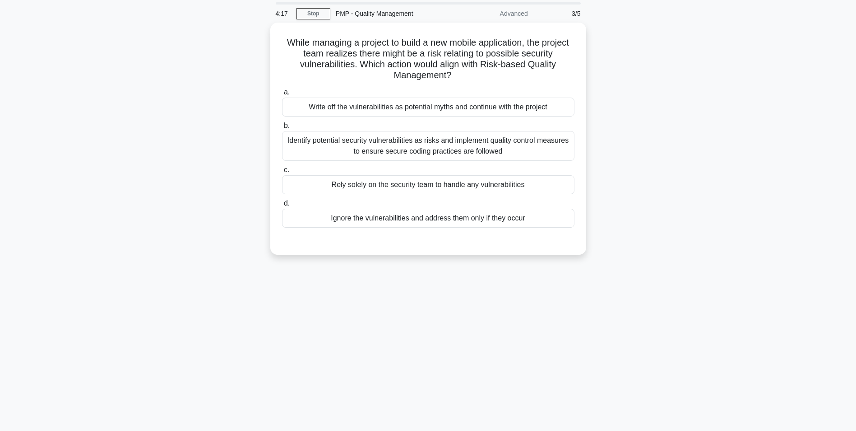
scroll to position [0, 0]
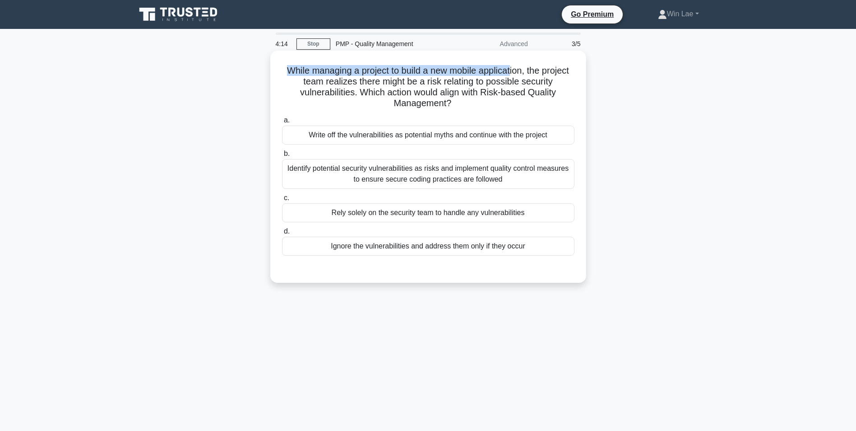
drag, startPoint x: 300, startPoint y: 74, endPoint x: 530, endPoint y: 75, distance: 230.2
click at [530, 75] on h5 "While managing a project to build a new mobile application, the project team re…" at bounding box center [428, 87] width 294 height 44
click at [319, 88] on h5 "While managing a project to build a new mobile application, the project team re…" at bounding box center [428, 87] width 294 height 44
drag, startPoint x: 283, startPoint y: 82, endPoint x: 500, endPoint y: 104, distance: 218.3
click at [500, 104] on h5 "While managing a project to build a new mobile application, the project team re…" at bounding box center [428, 87] width 294 height 44
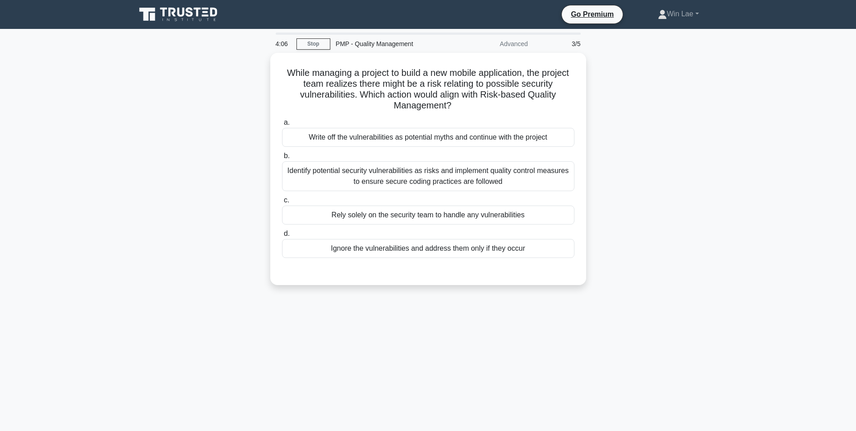
click at [182, 138] on div "While managing a project to build a new mobile application, the project team re…" at bounding box center [428, 174] width 596 height 243
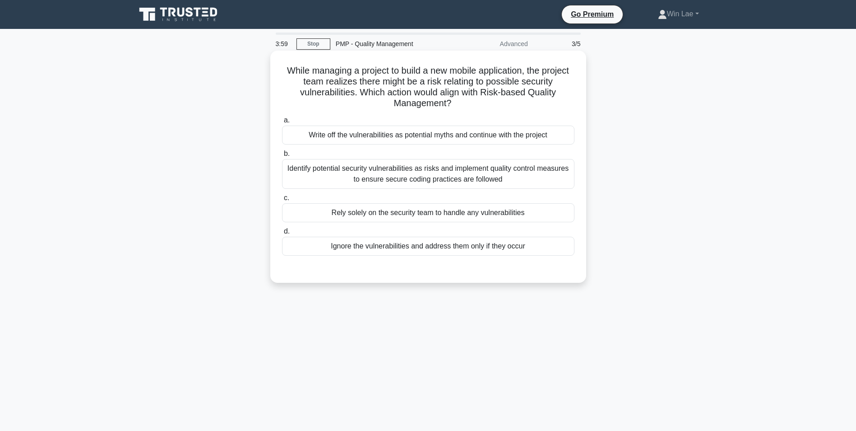
click at [347, 178] on div "Identify potential security vulnerabilities as risks and implement quality cont…" at bounding box center [428, 174] width 293 height 30
click at [282, 157] on input "b. Identify potential security vulnerabilities as risks and implement quality c…" at bounding box center [282, 154] width 0 height 6
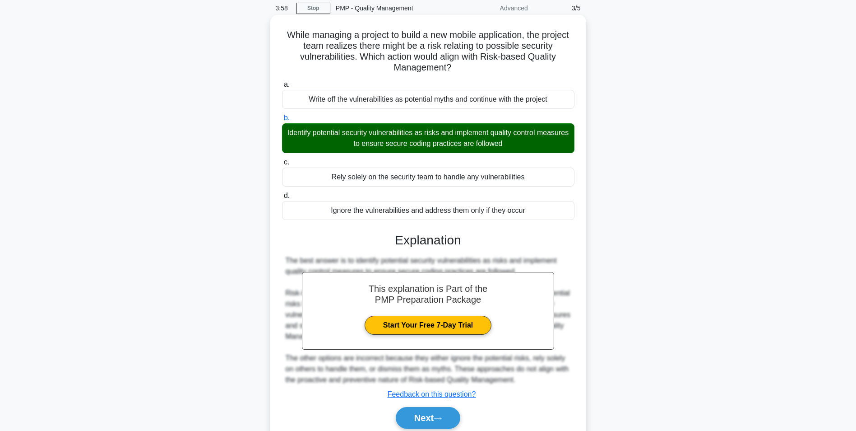
scroll to position [72, 0]
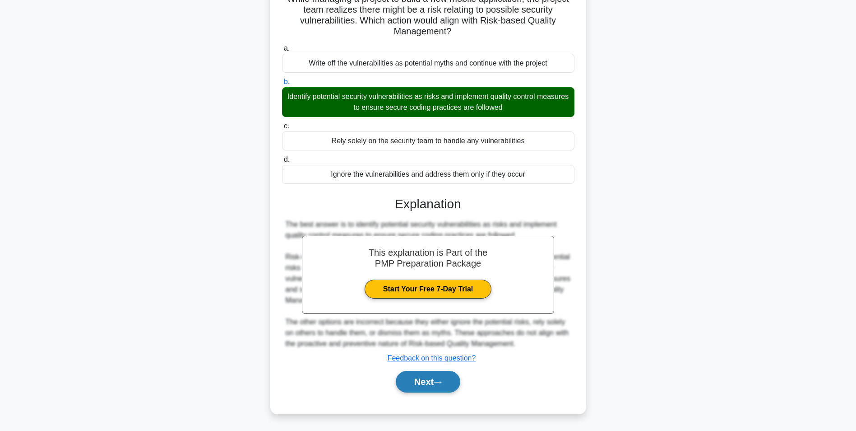
click at [418, 379] on button "Next" at bounding box center [428, 382] width 65 height 22
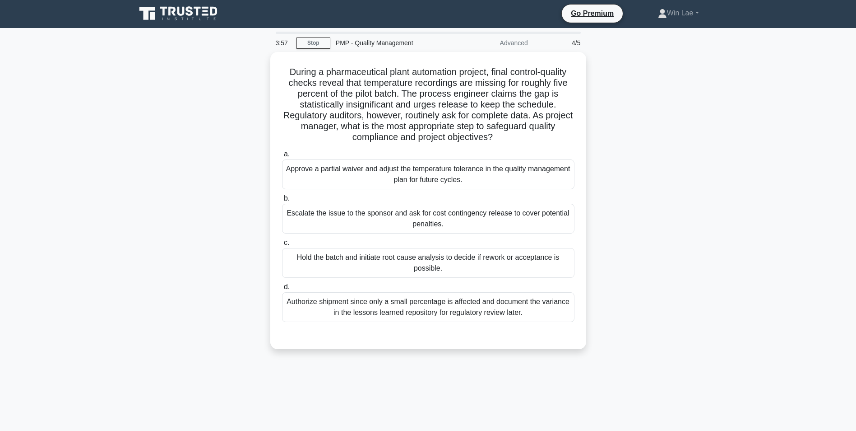
scroll to position [0, 0]
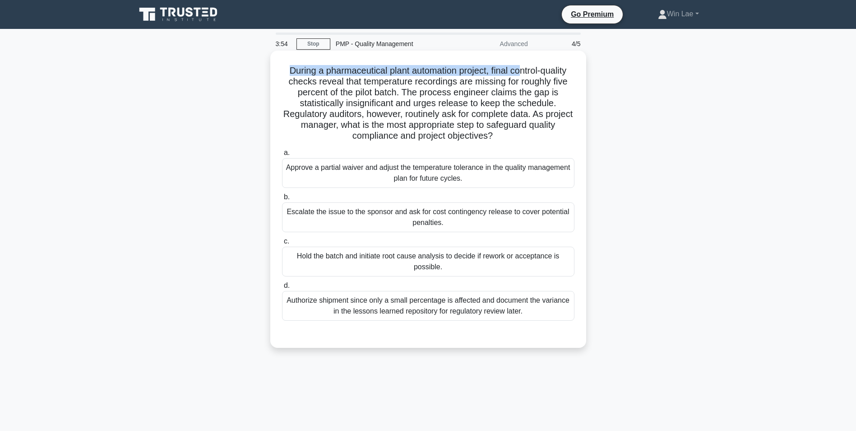
drag, startPoint x: 283, startPoint y: 70, endPoint x: 524, endPoint y: 75, distance: 241.1
click at [524, 75] on h5 "During a pharmaceutical plant automation project, final control-quality checks …" at bounding box center [428, 103] width 294 height 77
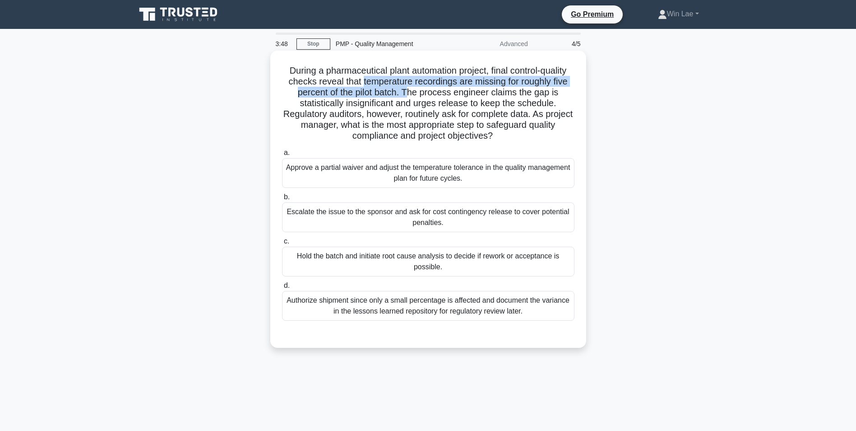
drag, startPoint x: 360, startPoint y: 84, endPoint x: 406, endPoint y: 98, distance: 47.9
click at [406, 98] on h5 "During a pharmaceutical plant automation project, final control-quality checks …" at bounding box center [428, 103] width 294 height 77
drag, startPoint x: 406, startPoint y: 98, endPoint x: 349, endPoint y: 118, distance: 61.4
click at [349, 118] on h5 "During a pharmaceutical plant automation project, final control-quality checks …" at bounding box center [428, 103] width 294 height 77
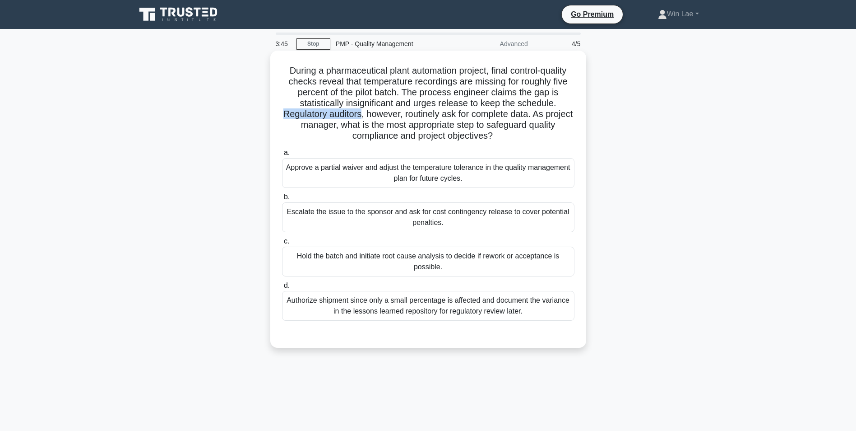
drag, startPoint x: 297, startPoint y: 116, endPoint x: 375, endPoint y: 116, distance: 78.1
click at [375, 116] on h5 "During a pharmaceutical plant automation project, final control-quality checks …" at bounding box center [428, 103] width 294 height 77
drag, startPoint x: 375, startPoint y: 116, endPoint x: 458, endPoint y: 117, distance: 82.6
click at [458, 117] on h5 "During a pharmaceutical plant automation project, final control-quality checks …" at bounding box center [428, 103] width 294 height 77
drag, startPoint x: 553, startPoint y: 115, endPoint x: 527, endPoint y: 135, distance: 32.6
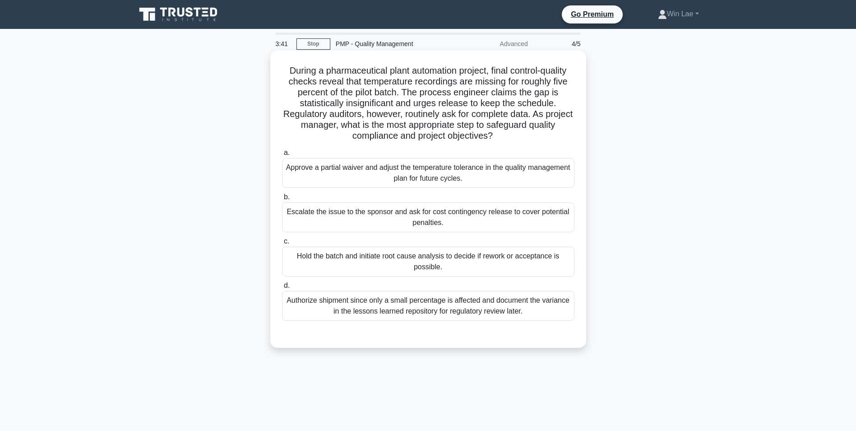
click at [527, 135] on h5 "During a pharmaceutical plant automation project, final control-quality checks …" at bounding box center [428, 103] width 294 height 77
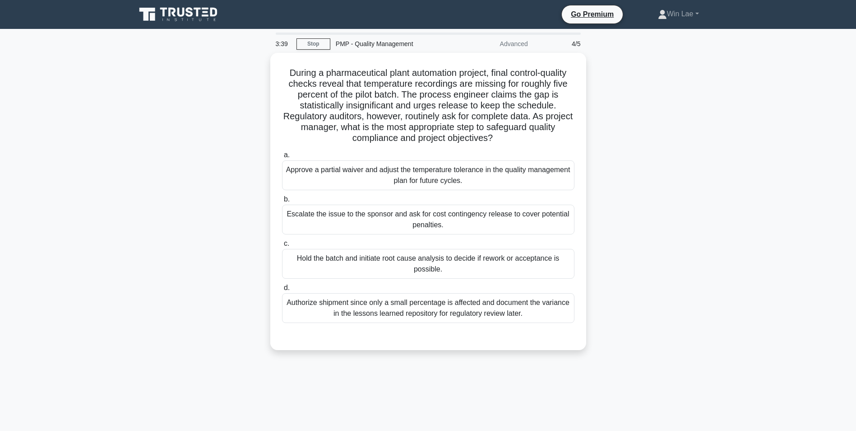
click at [206, 154] on div "During a pharmaceutical plant automation project, final control-quality checks …" at bounding box center [428, 207] width 596 height 308
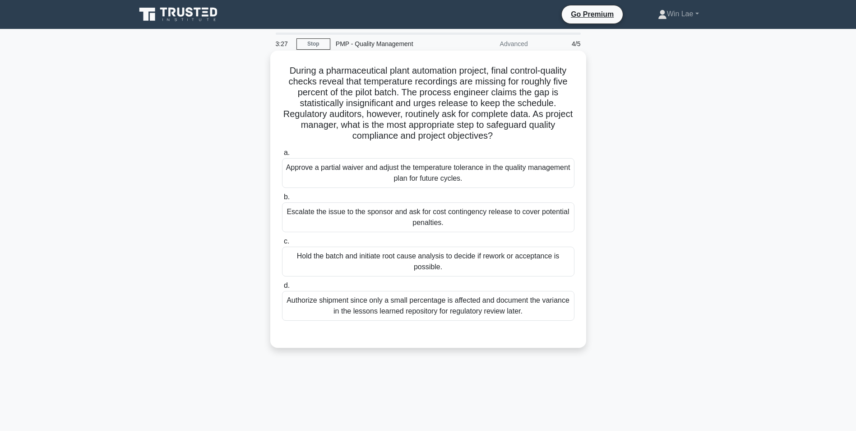
click at [358, 259] on div "Hold the batch and initiate root cause analysis to decide if rework or acceptan…" at bounding box center [428, 261] width 293 height 30
click at [282, 244] on input "c. Hold the batch and initiate root cause analysis to decide if rework or accep…" at bounding box center [282, 241] width 0 height 6
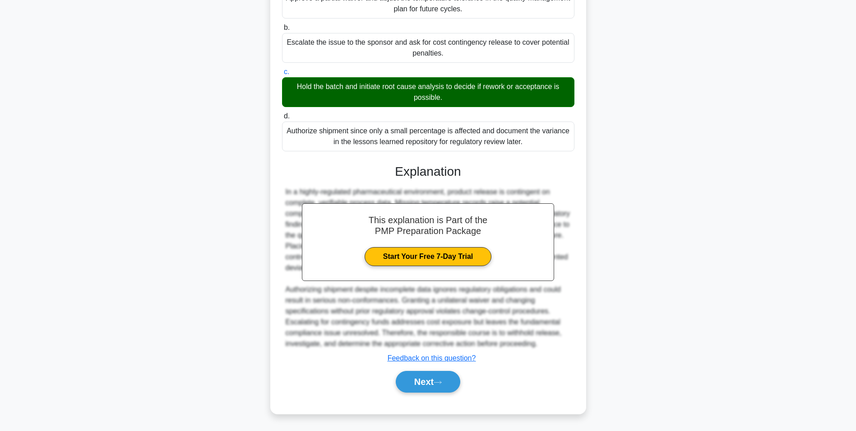
scroll to position [170, 0]
click at [418, 385] on button "Next" at bounding box center [428, 382] width 65 height 22
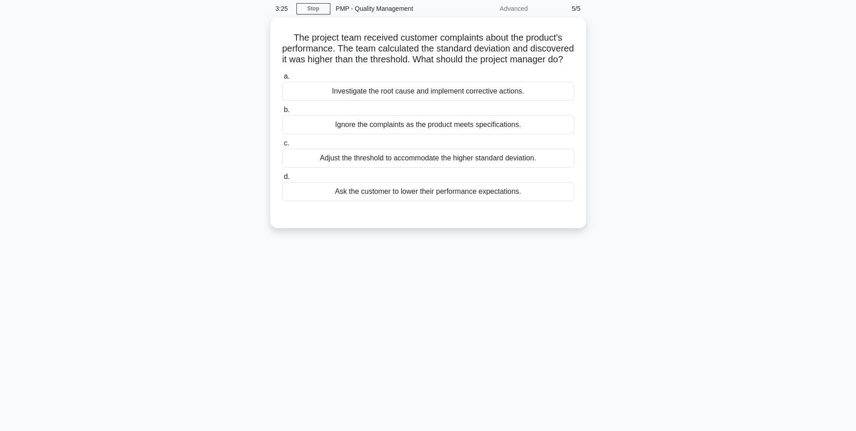
scroll to position [0, 0]
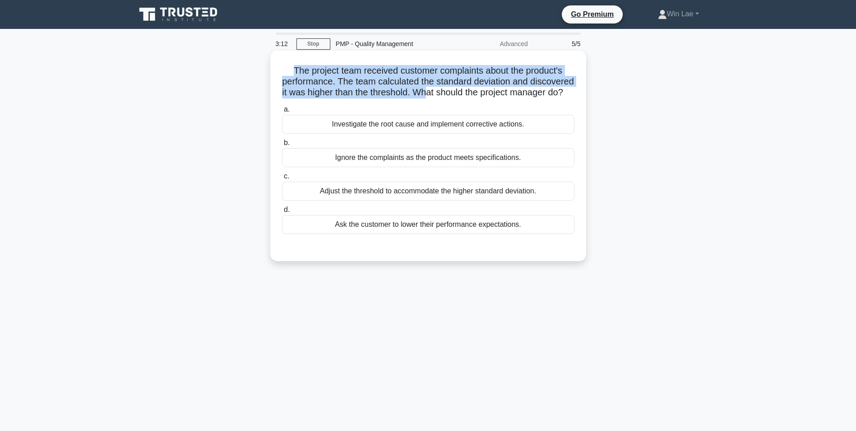
drag, startPoint x: 288, startPoint y: 75, endPoint x: 485, endPoint y: 89, distance: 197.7
click at [485, 89] on h5 "The project team received customer complaints about the product's performance. …" at bounding box center [428, 81] width 294 height 33
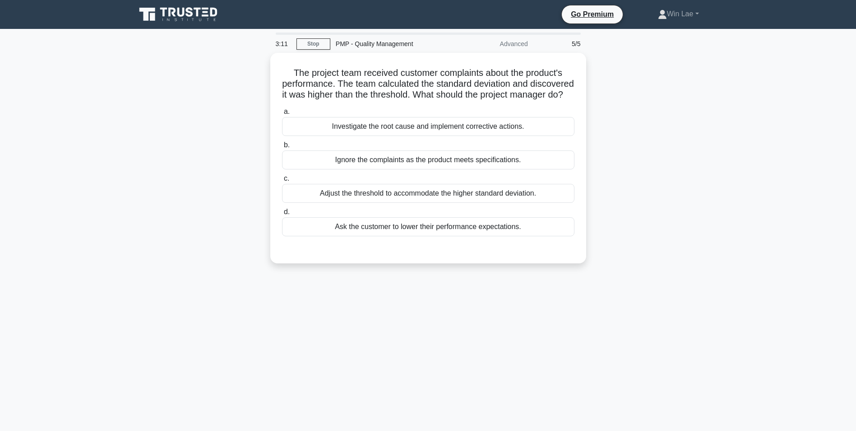
click at [135, 130] on div "The project team received customer complaints about the product's performance. …" at bounding box center [428, 163] width 596 height 221
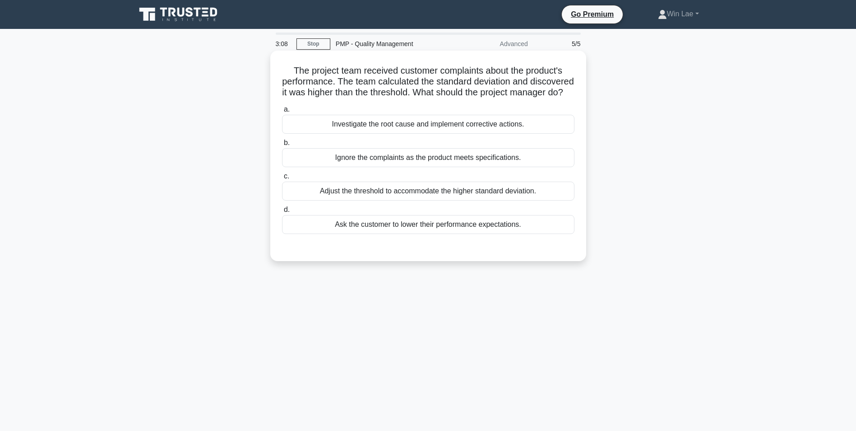
click at [377, 134] on div "Investigate the root cause and implement corrective actions." at bounding box center [428, 124] width 293 height 19
click at [282, 112] on input "a. Investigate the root cause and implement corrective actions." at bounding box center [282, 110] width 0 height 6
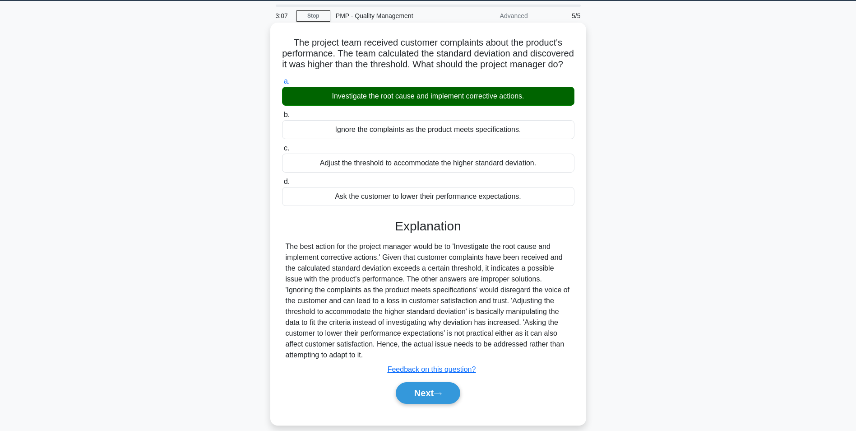
scroll to position [57, 0]
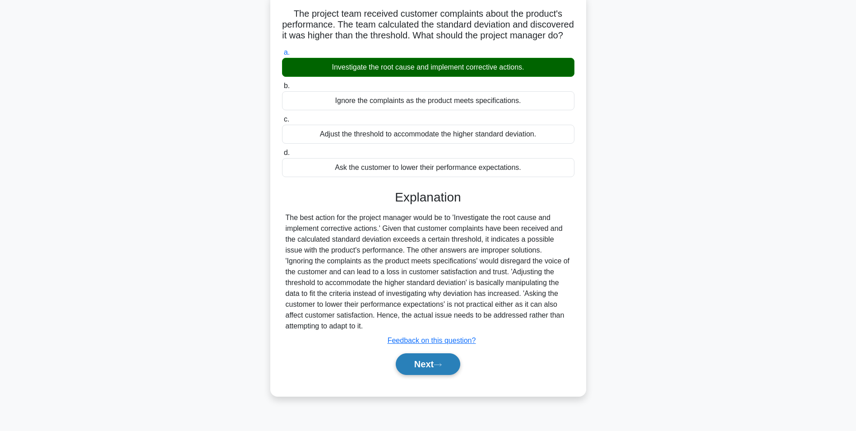
click at [415, 370] on button "Next" at bounding box center [428, 364] width 65 height 22
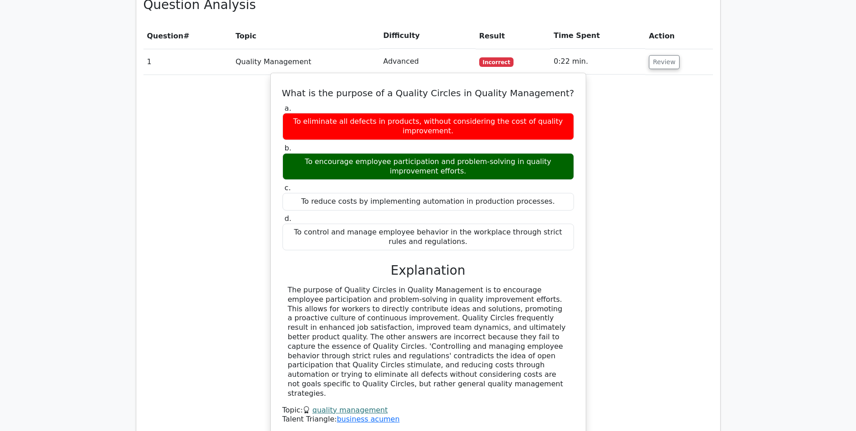
scroll to position [722, 0]
